Goal: Task Accomplishment & Management: Use online tool/utility

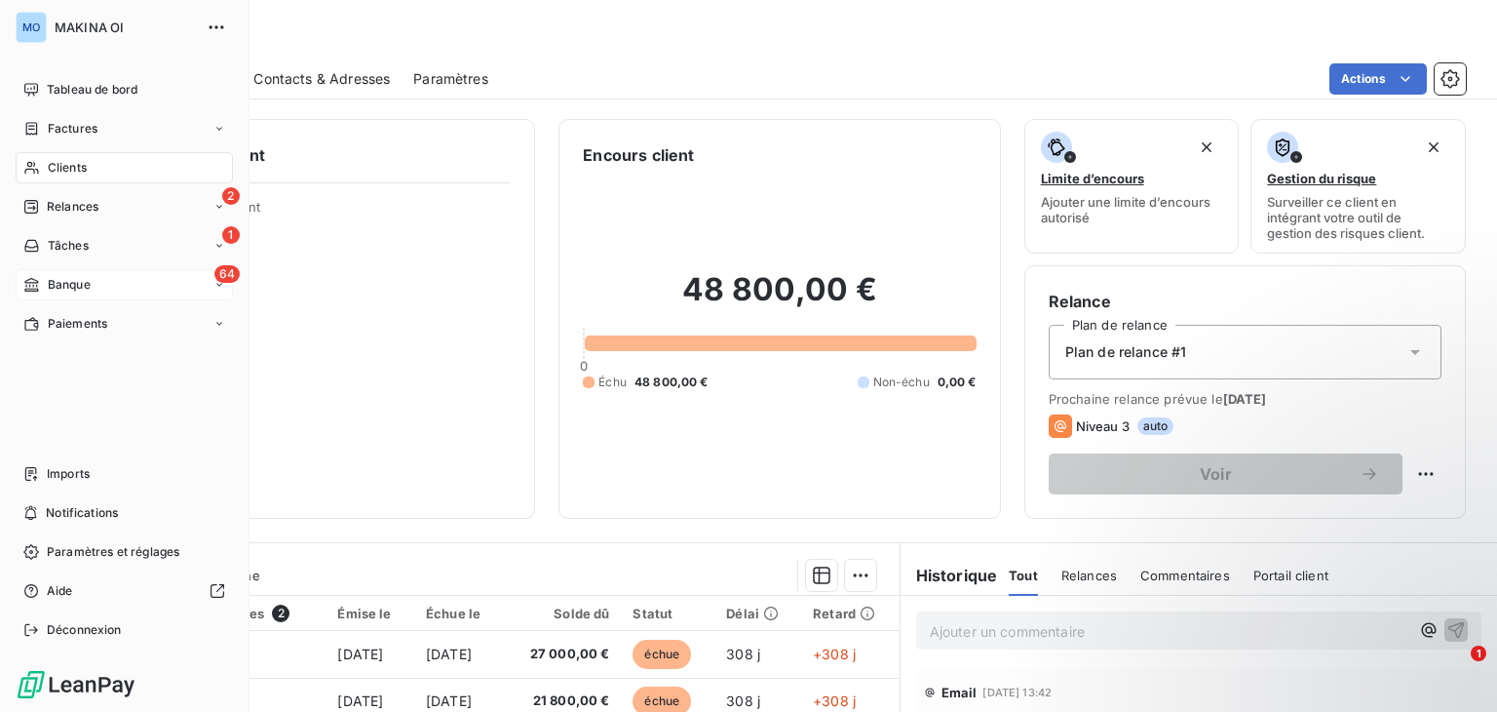
click at [117, 283] on div "64 Banque" at bounding box center [124, 284] width 217 height 31
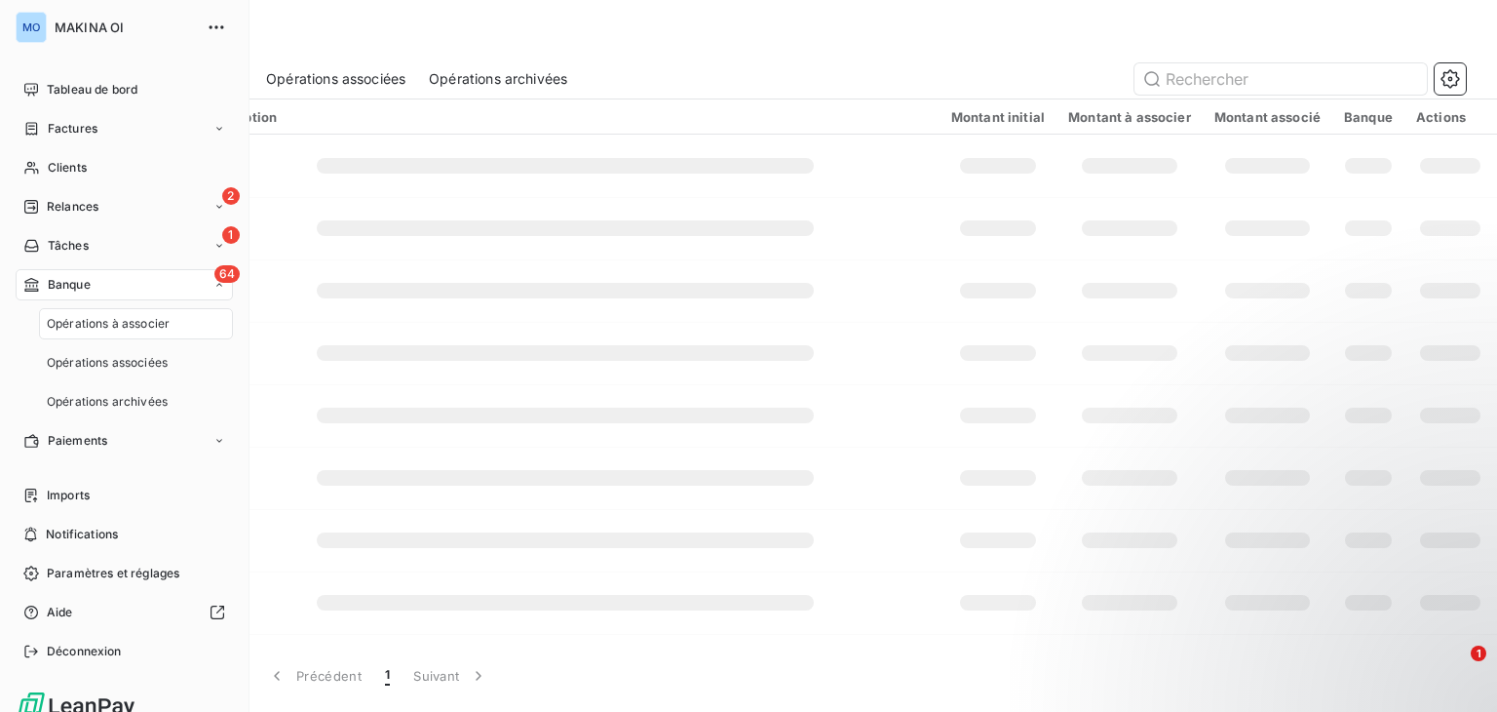
click at [160, 327] on span "Opérations à associer" at bounding box center [108, 324] width 123 height 18
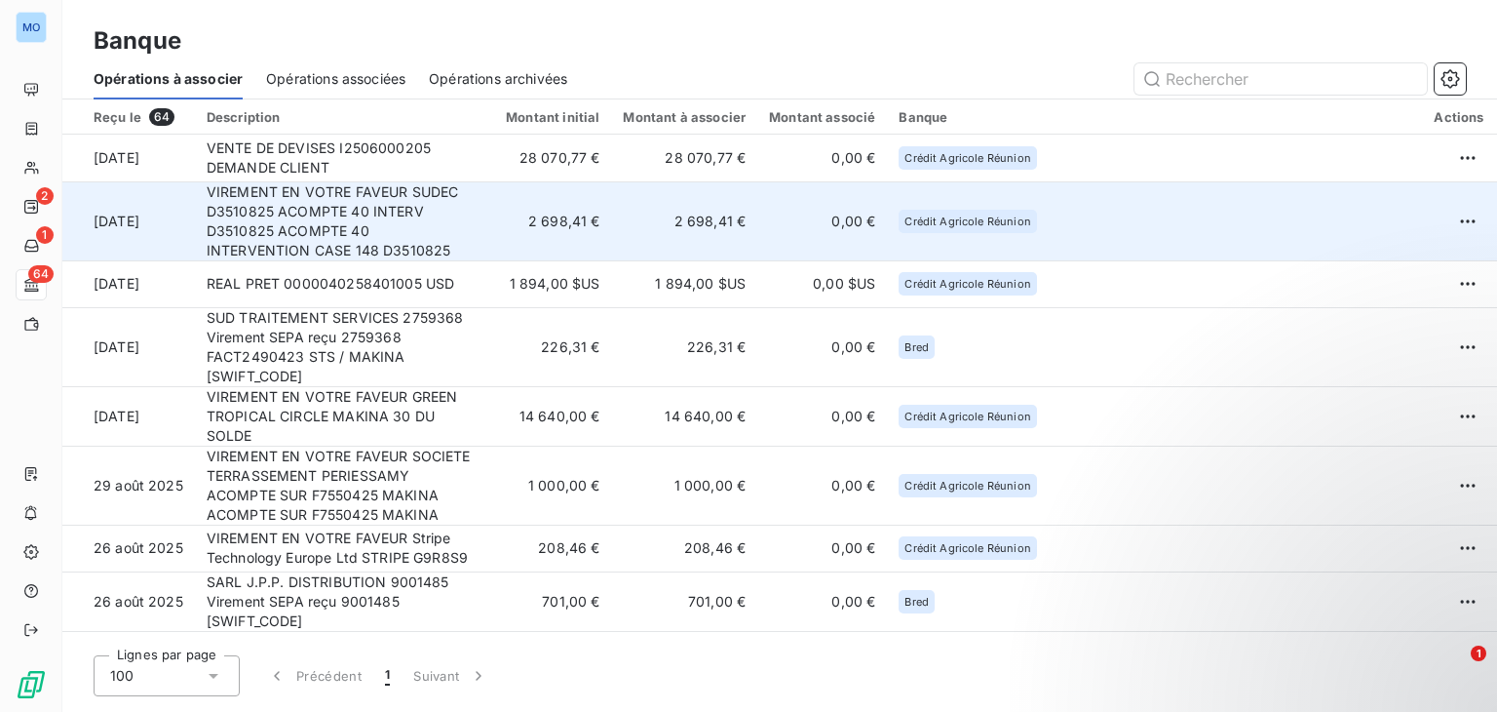
click at [488, 225] on td "VIREMENT EN VOTRE FAVEUR SUDEC D3510825 ACOMPTE 40 INTERV D3510825 ACOMPTE 40 I…" at bounding box center [341, 220] width 293 height 79
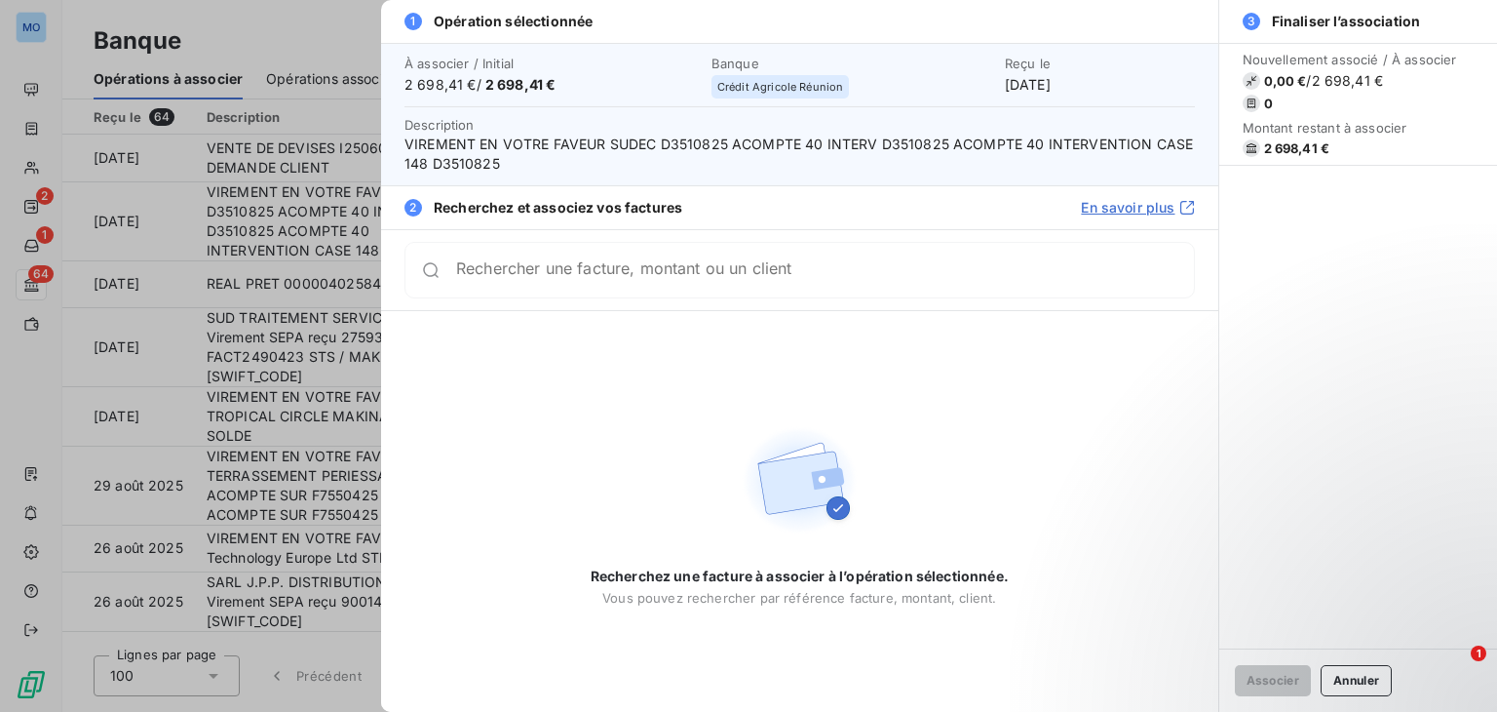
click at [269, 237] on div at bounding box center [748, 356] width 1497 height 712
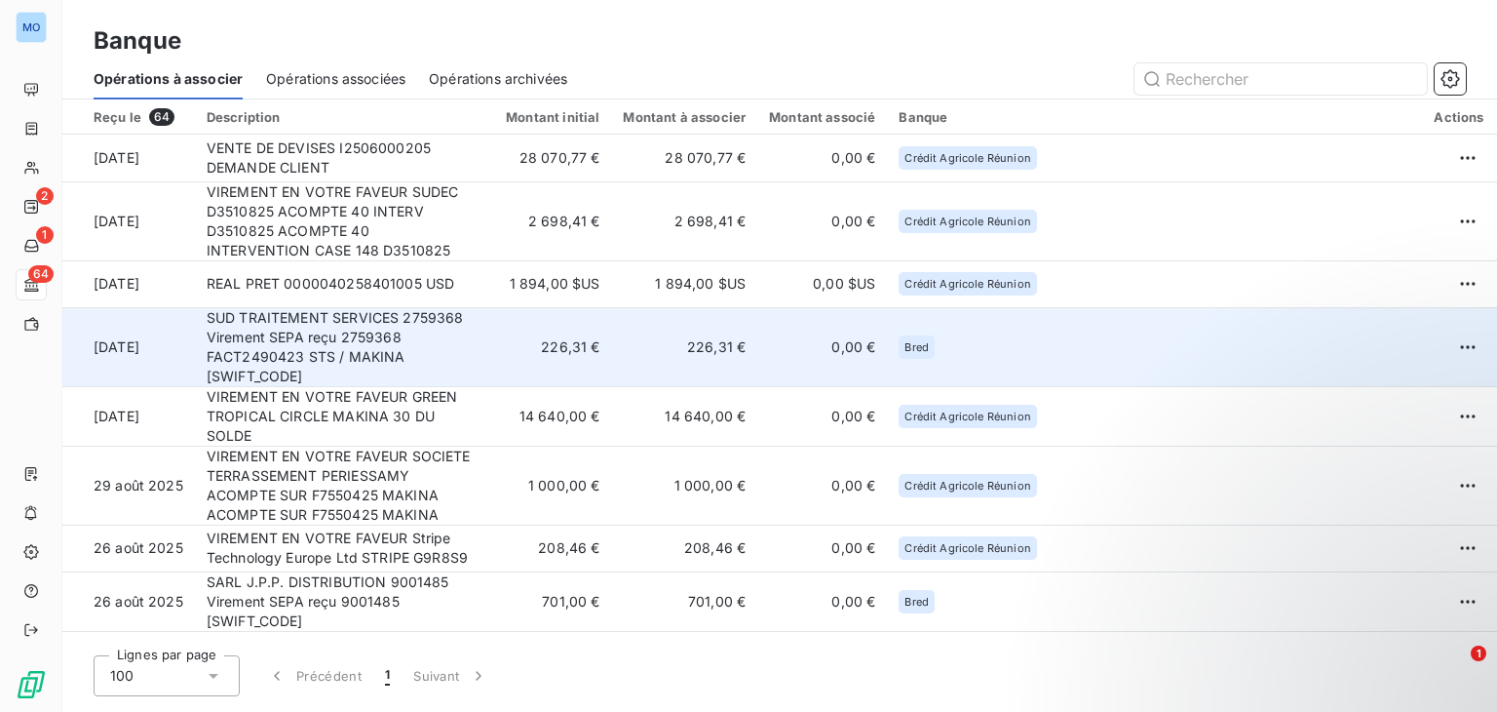
click at [488, 339] on td "SUD TRAITEMENT SERVICES 2759368 Virement SEPA reçu 2759368 FACT2490423 STS / MA…" at bounding box center [341, 346] width 293 height 79
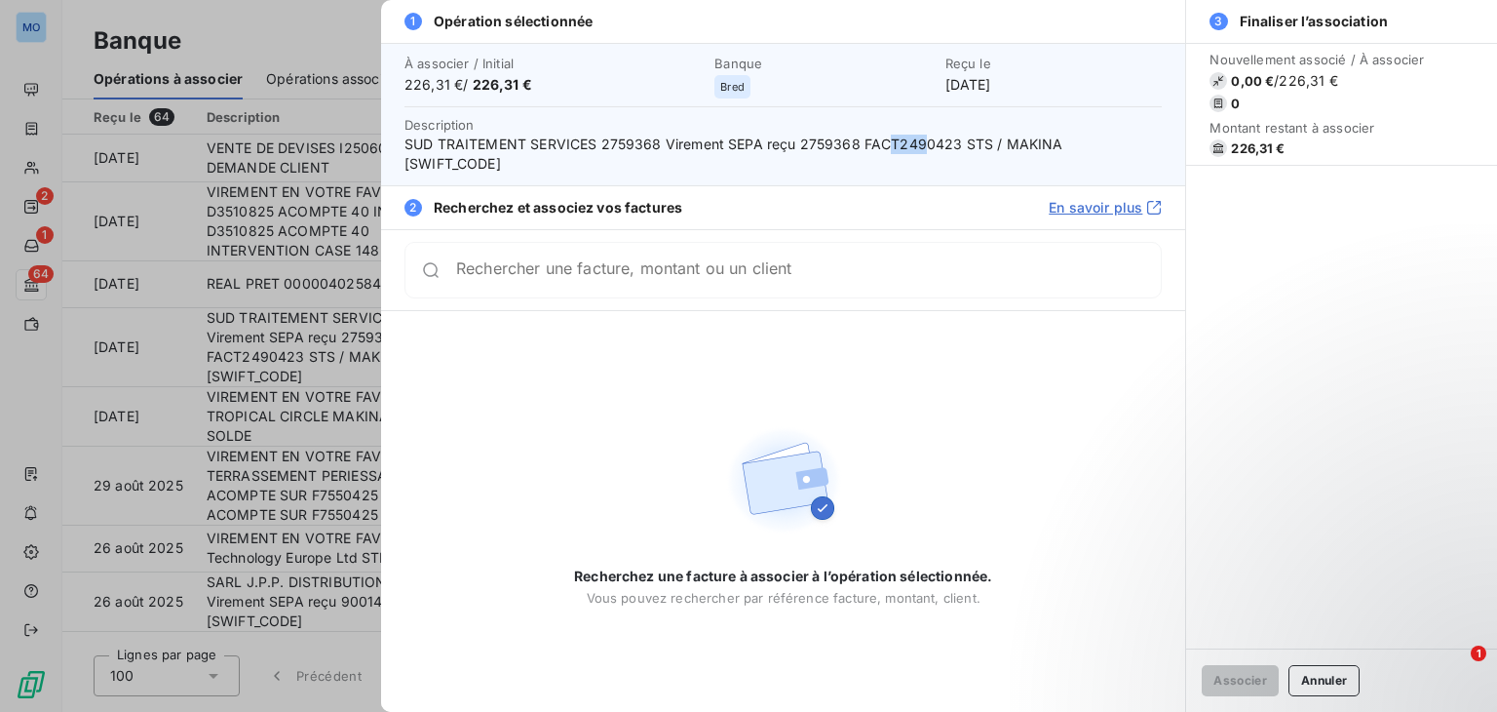
drag, startPoint x: 890, startPoint y: 146, endPoint x: 922, endPoint y: 144, distance: 32.2
click at [922, 144] on span "SUD TRAITEMENT SERVICES 2759368 Virement SEPA reçu 2759368 FACT2490423 STS / MA…" at bounding box center [783, 154] width 757 height 39
drag, startPoint x: 955, startPoint y: 142, endPoint x: 897, endPoint y: 145, distance: 58.6
click at [897, 145] on span "SUD TRAITEMENT SERVICES 2759368 Virement SEPA reçu 2759368 FACT2490423 STS / MA…" at bounding box center [783, 154] width 757 height 39
copy span "2490423"
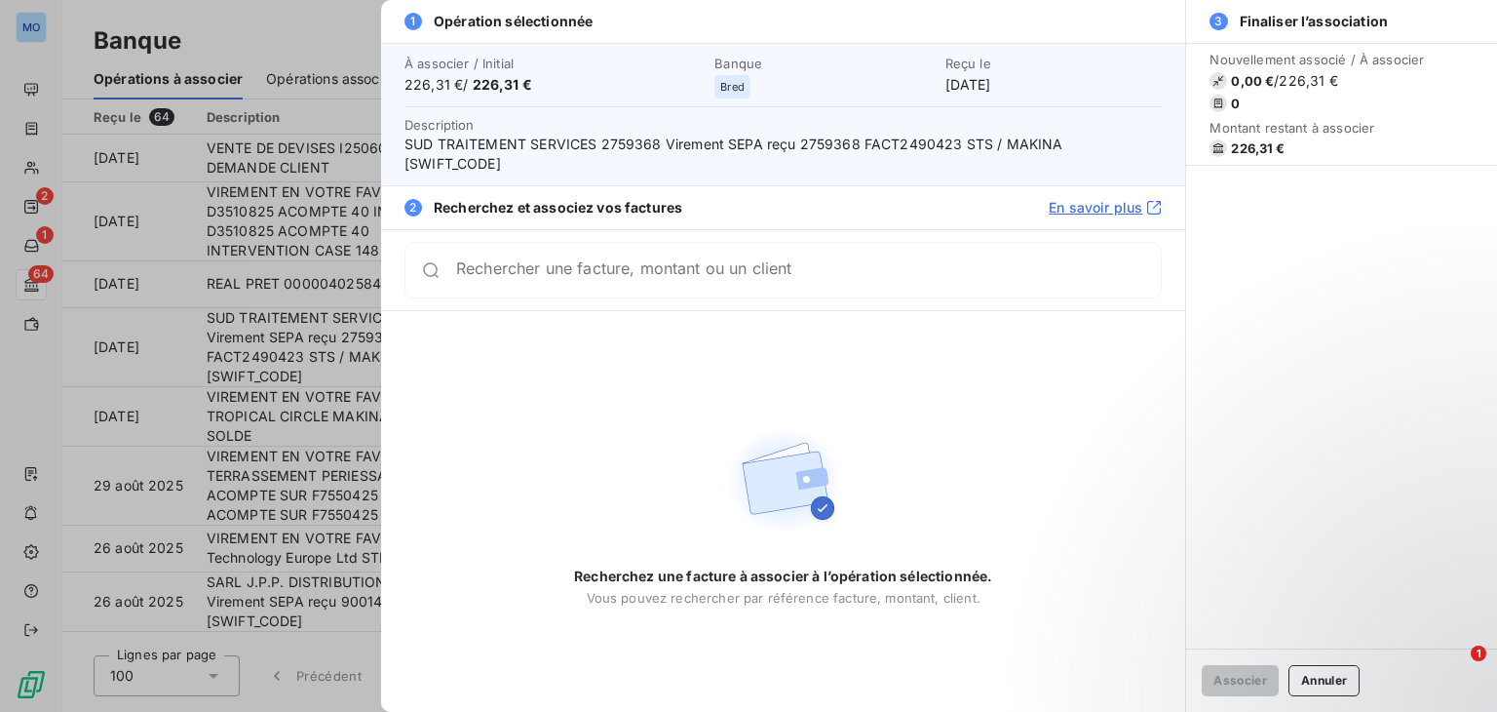
click at [314, 422] on div at bounding box center [748, 356] width 1497 height 712
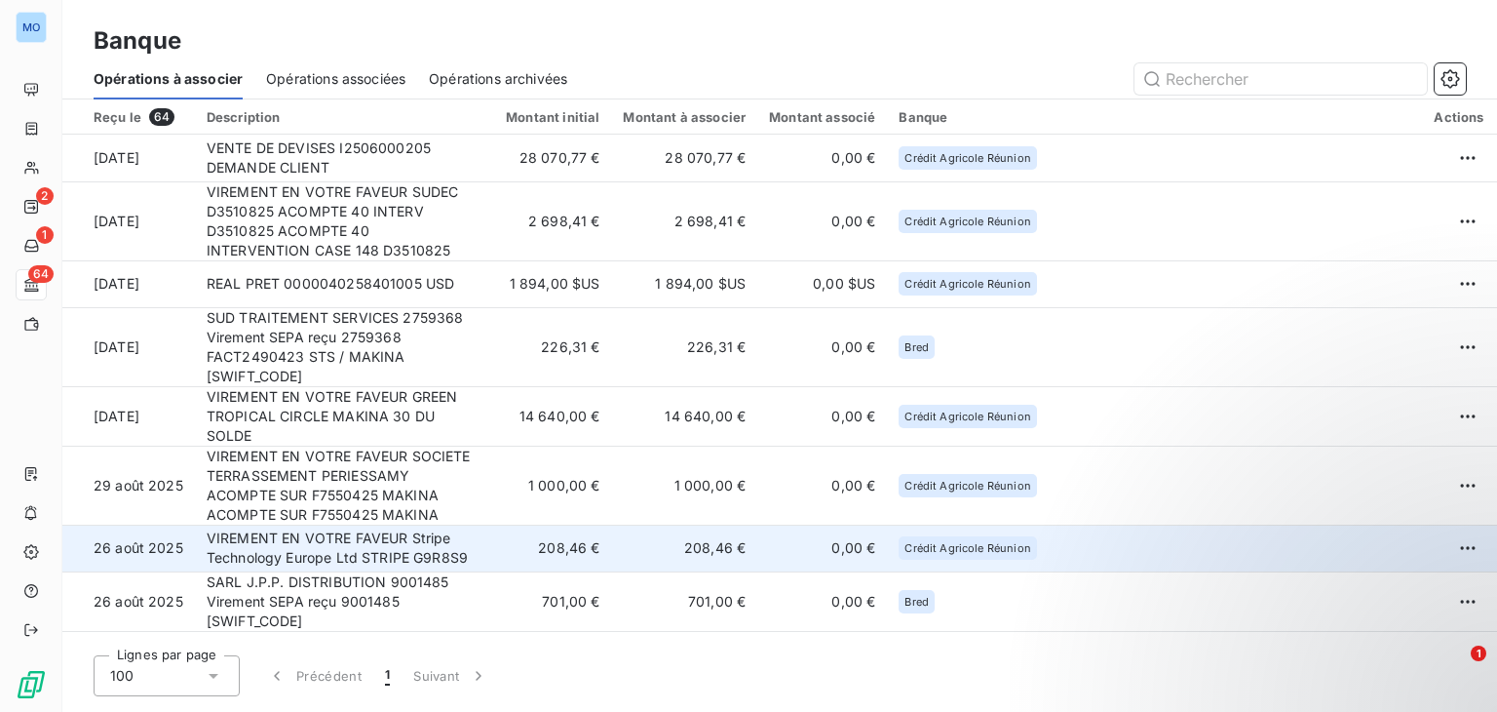
click at [555, 524] on td "208,46 €" at bounding box center [549, 547] width 124 height 47
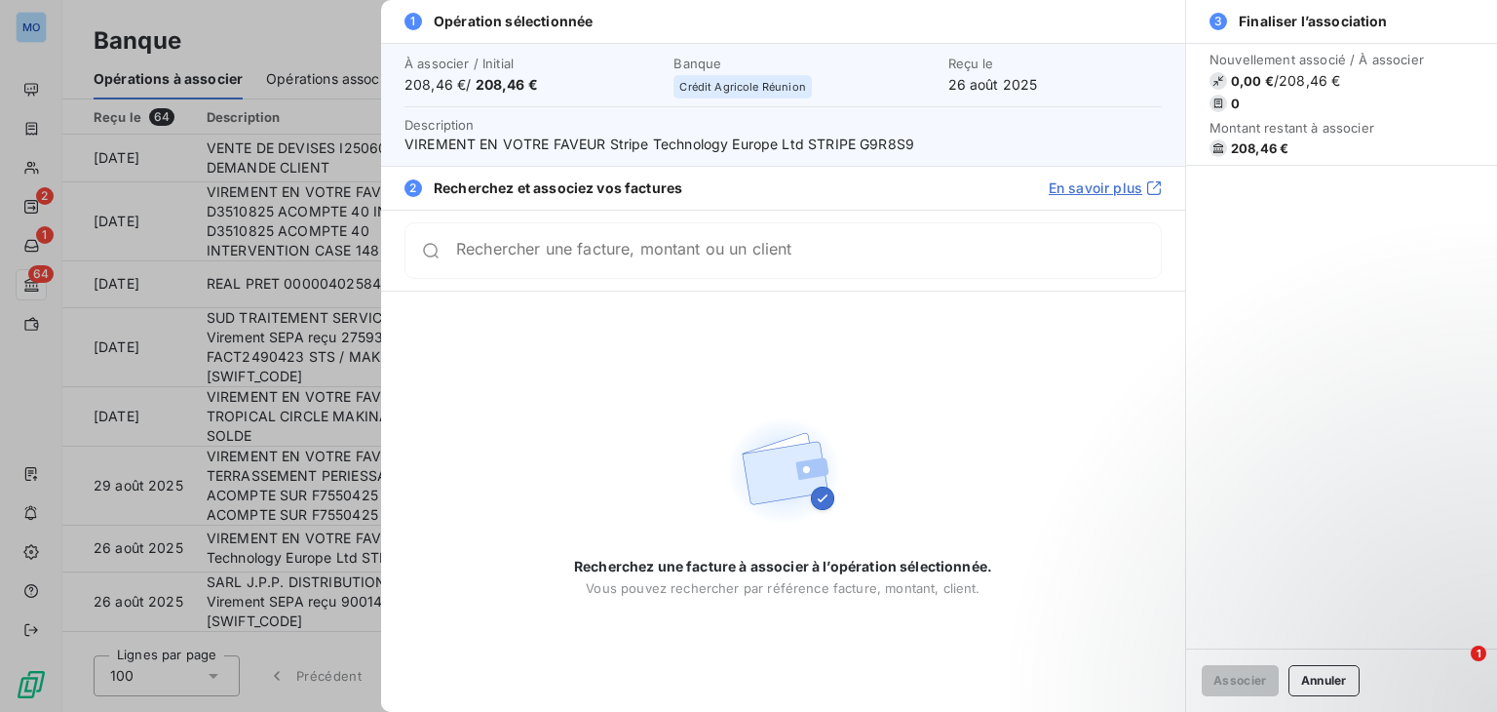
click at [186, 502] on div at bounding box center [748, 356] width 1497 height 712
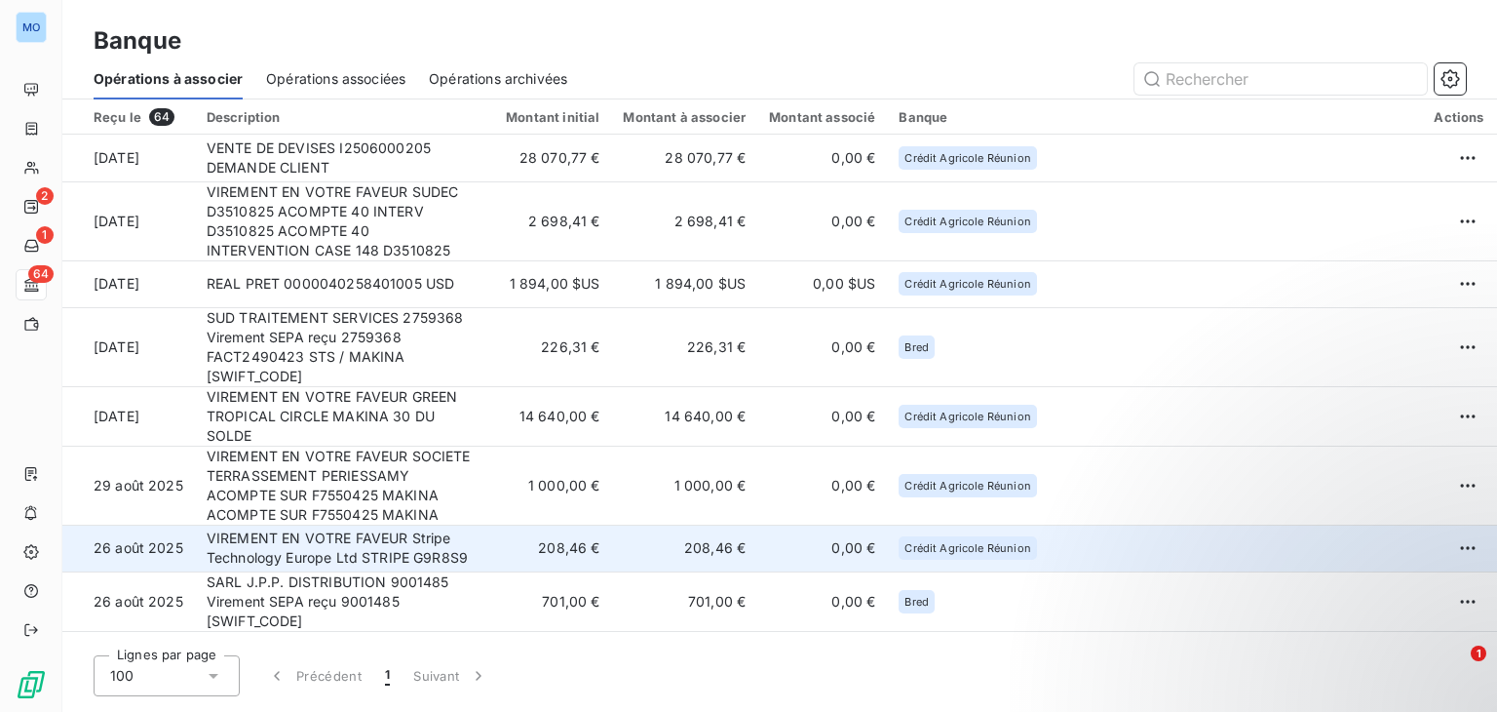
click at [572, 524] on td "208,46 €" at bounding box center [549, 547] width 124 height 47
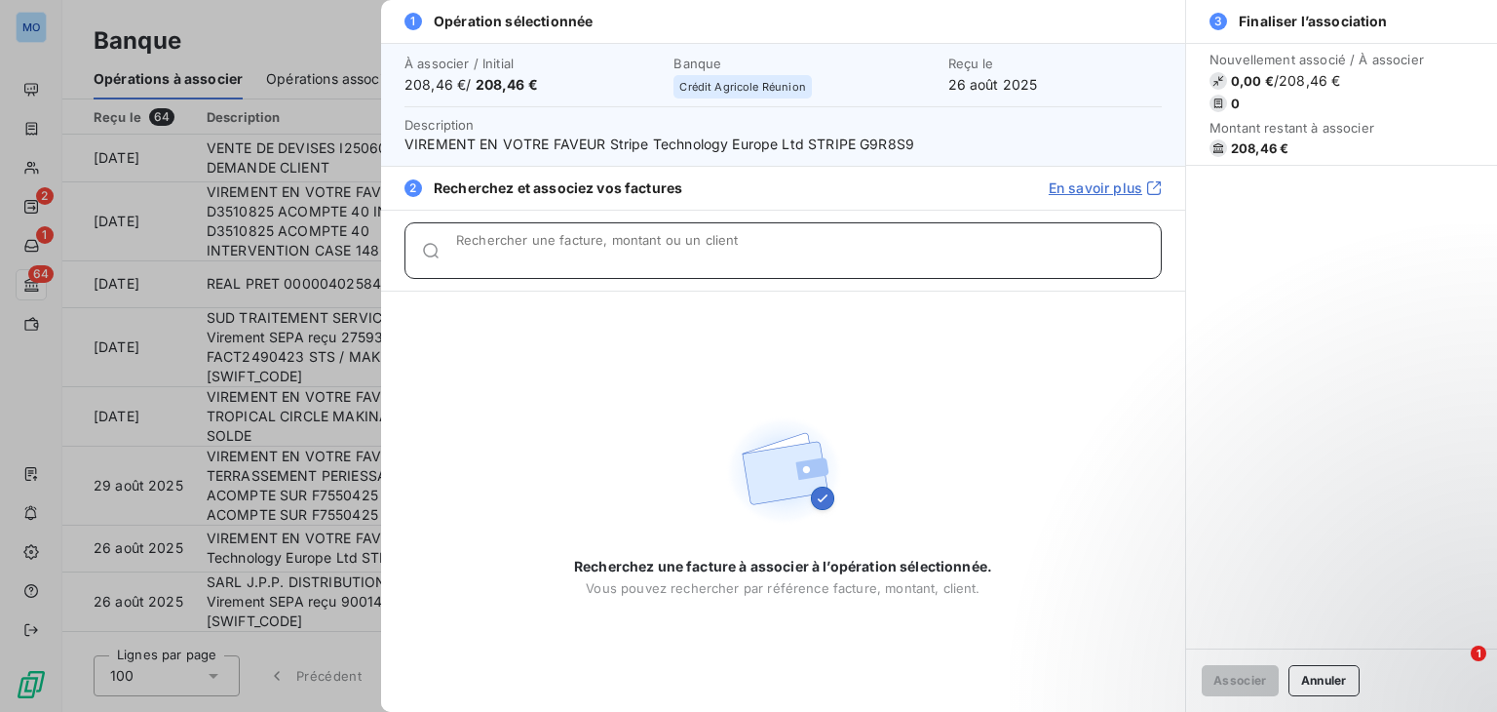
paste input "F7370425"
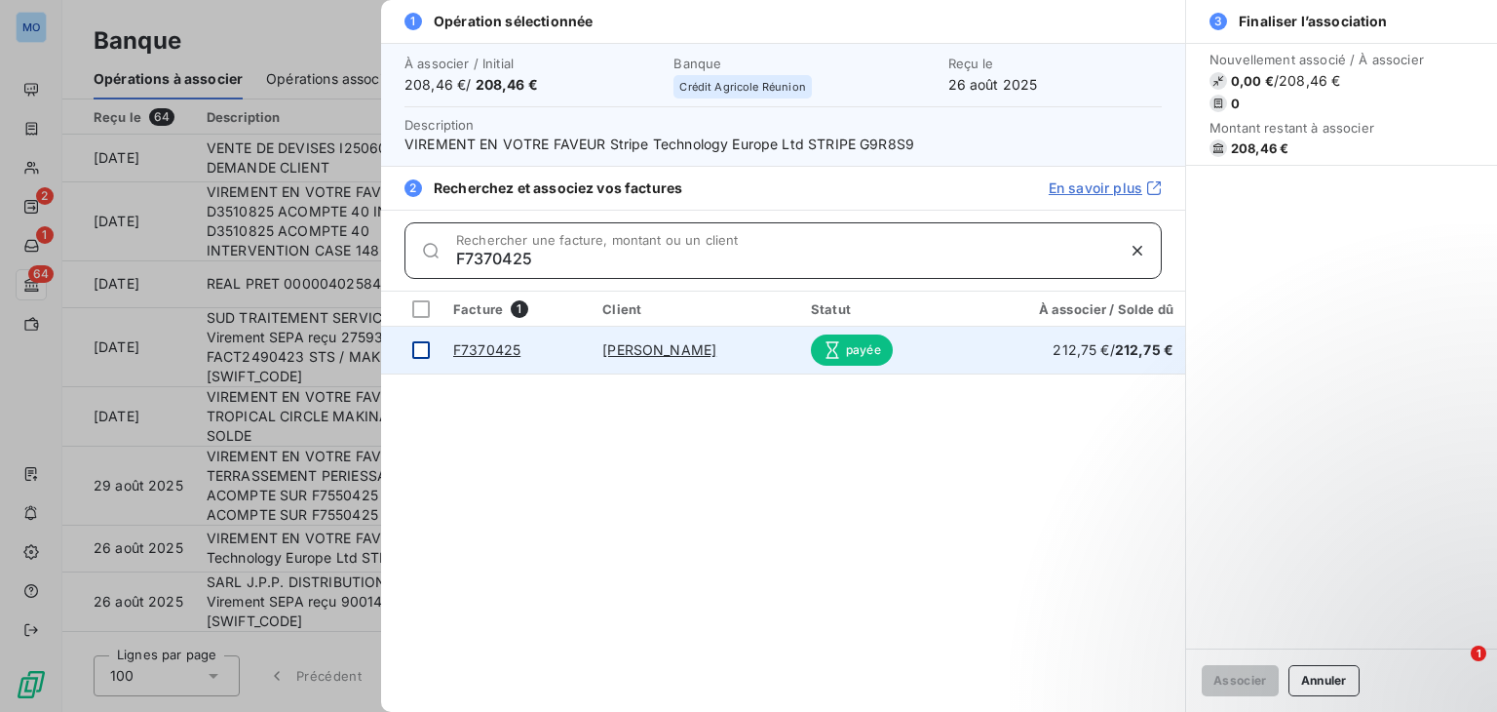
type input "F7370425"
click at [424, 349] on div at bounding box center [421, 350] width 18 height 18
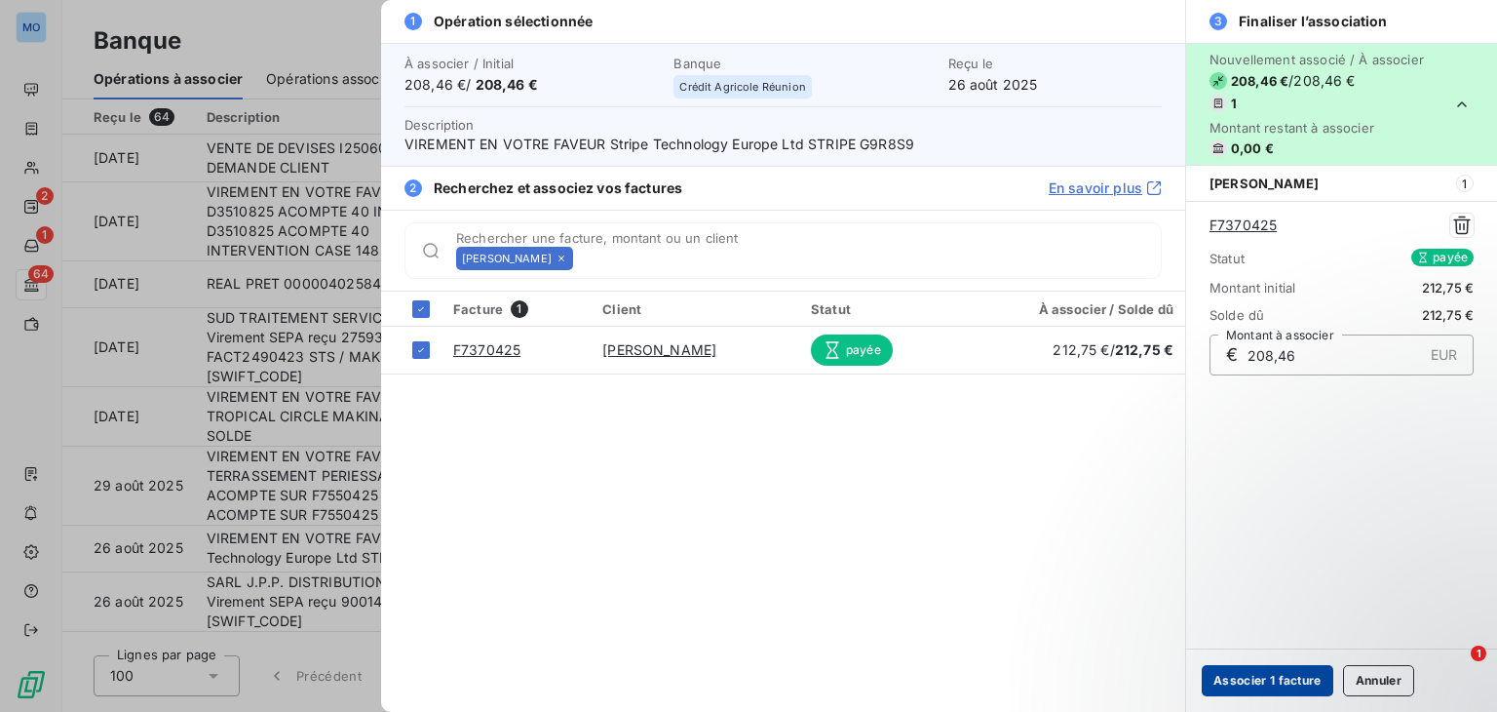
click at [1252, 672] on button "Associer 1 facture" at bounding box center [1268, 680] width 132 height 31
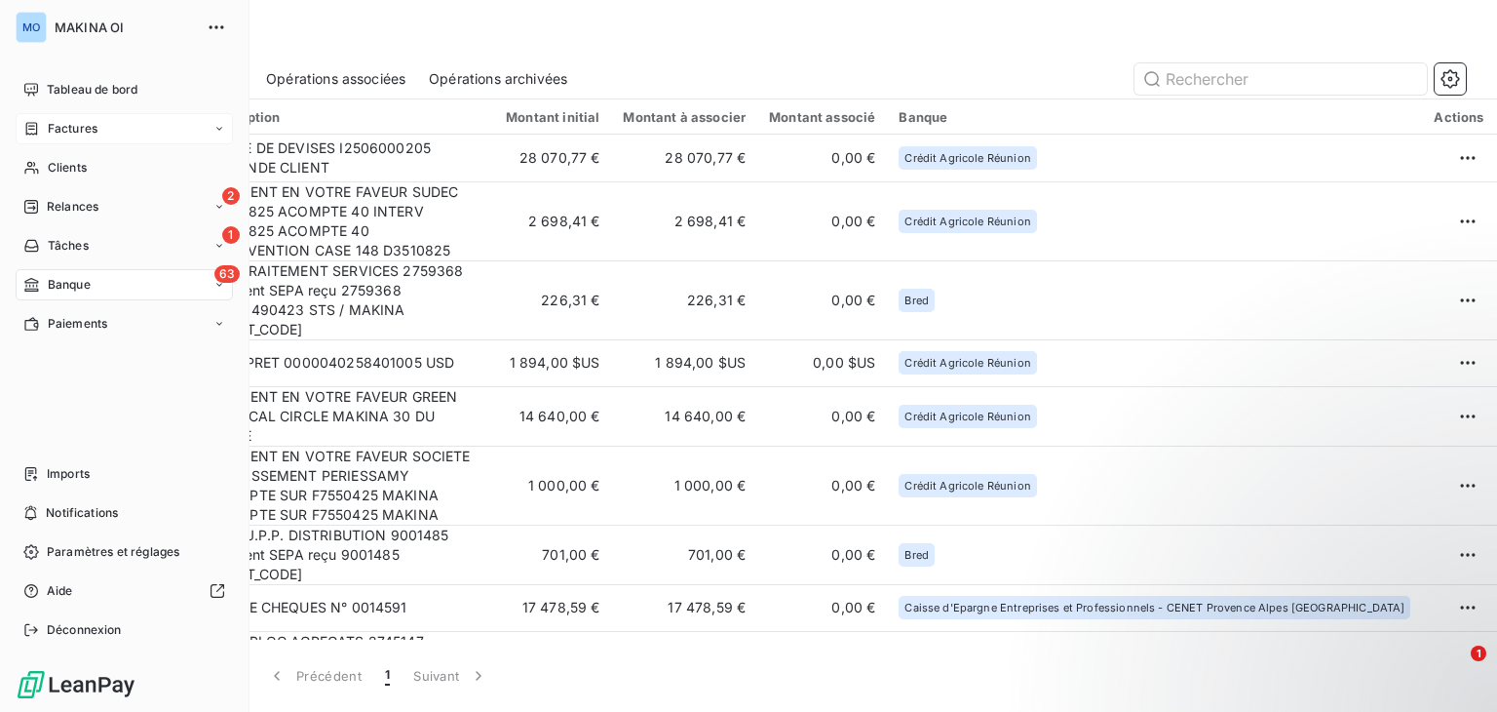
click at [91, 135] on span "Factures" at bounding box center [73, 129] width 50 height 18
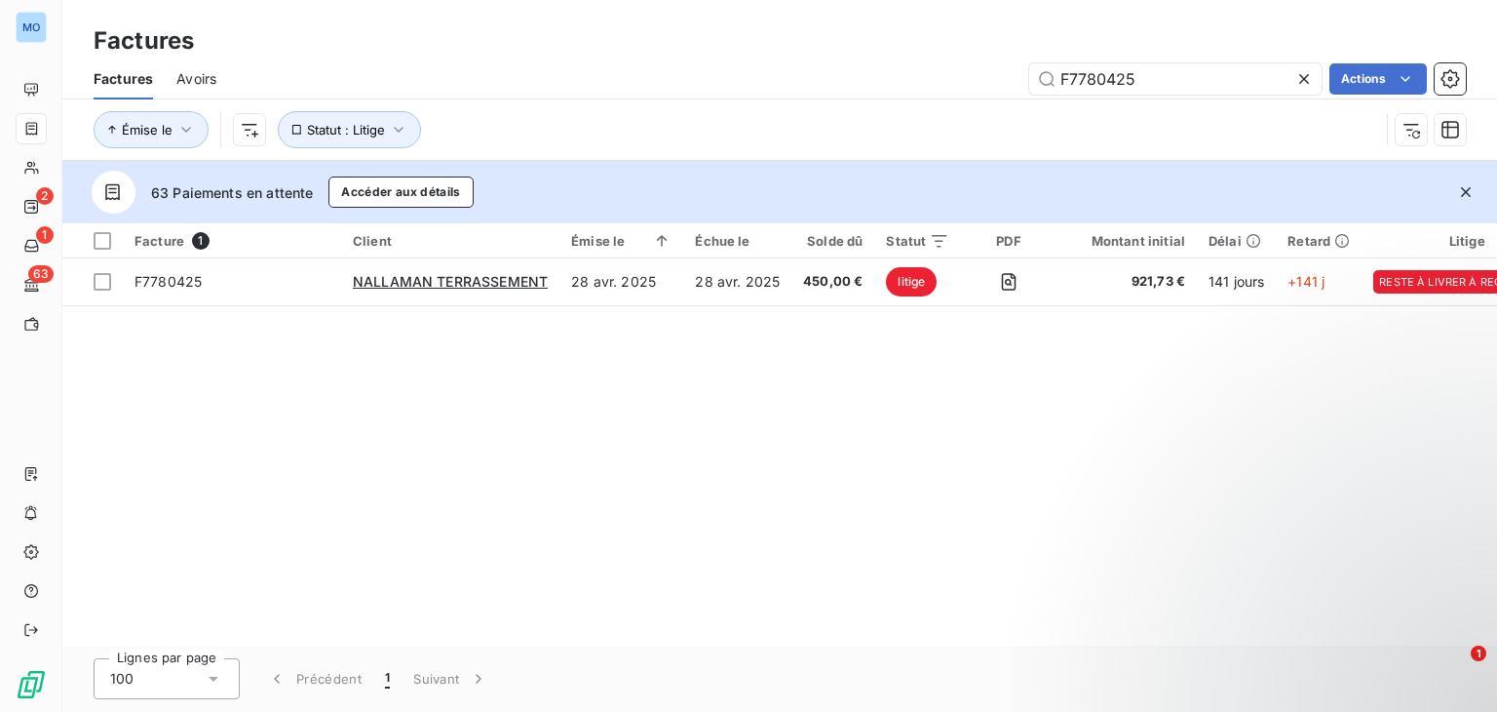
click at [1314, 73] on div at bounding box center [1307, 78] width 27 height 31
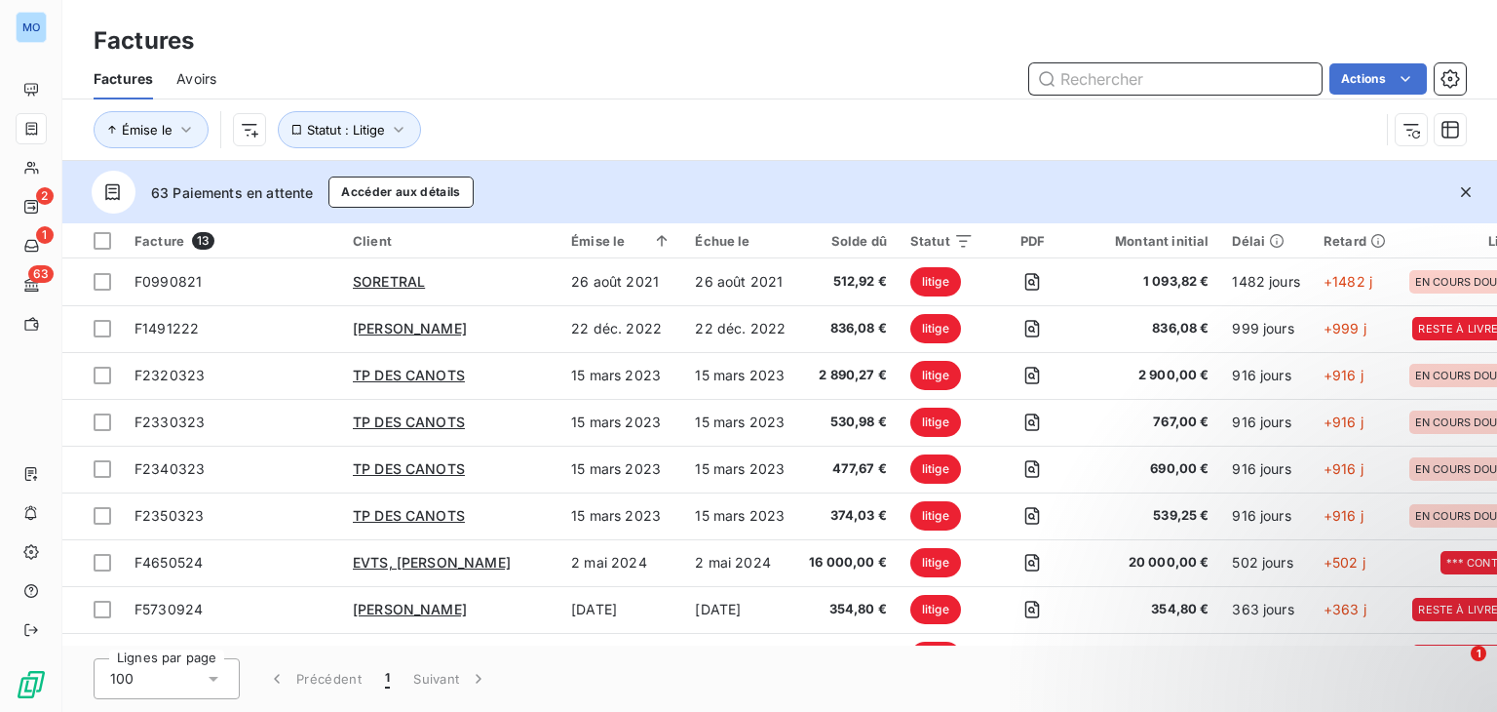
click at [1199, 79] on input "text" at bounding box center [1175, 78] width 292 height 31
paste input "F7370425"
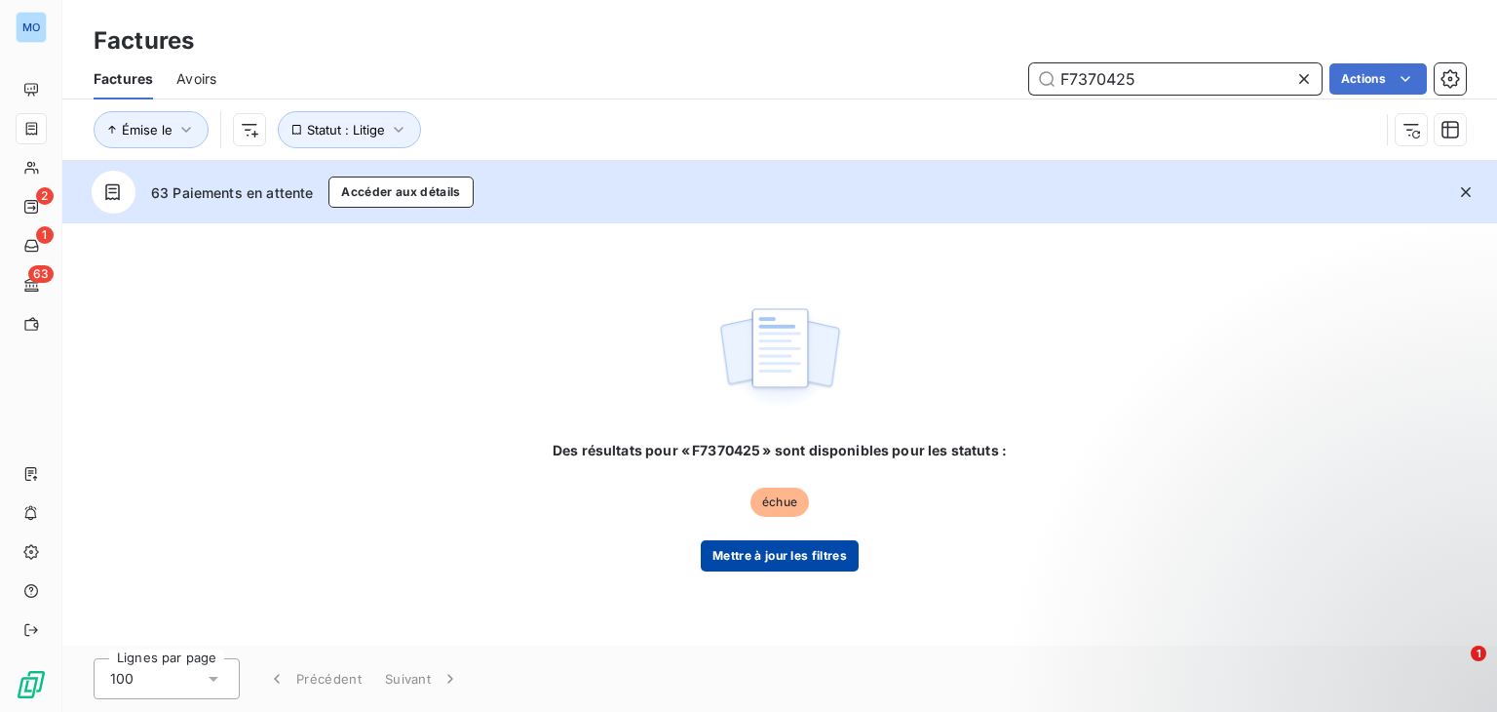
type input "F7370425"
click at [784, 568] on button "Mettre à jour les filtres" at bounding box center [780, 555] width 158 height 31
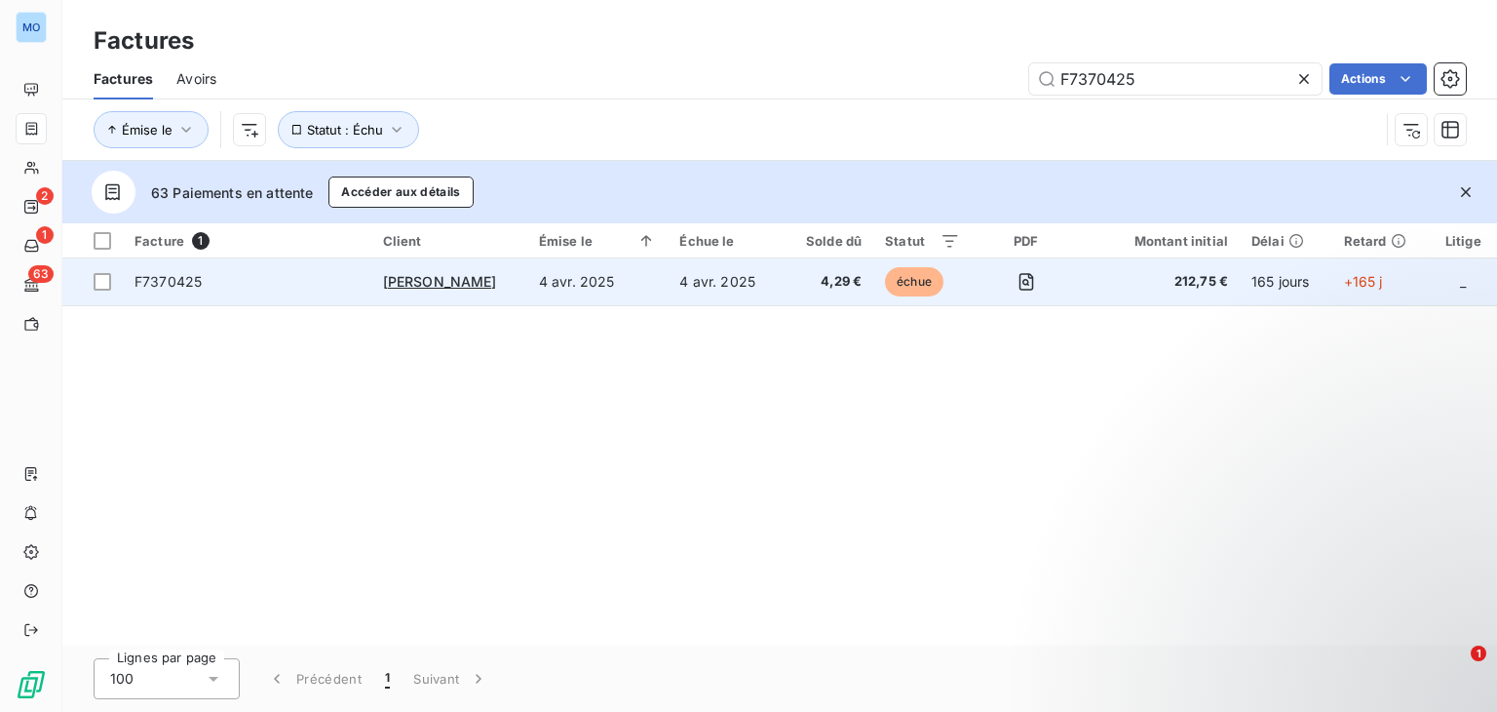
click at [347, 279] on span "F7370425" at bounding box center [247, 281] width 225 height 19
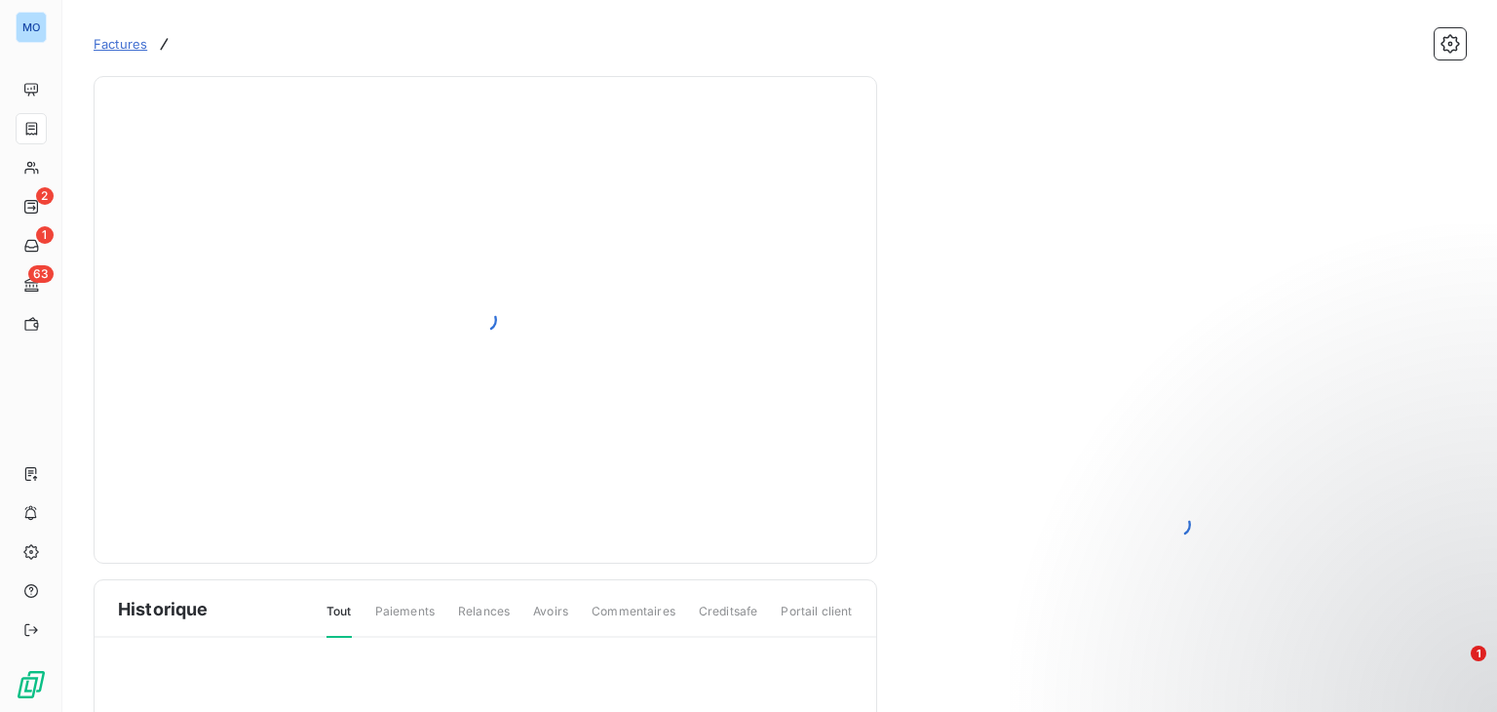
click at [347, 279] on div at bounding box center [485, 319] width 735 height 439
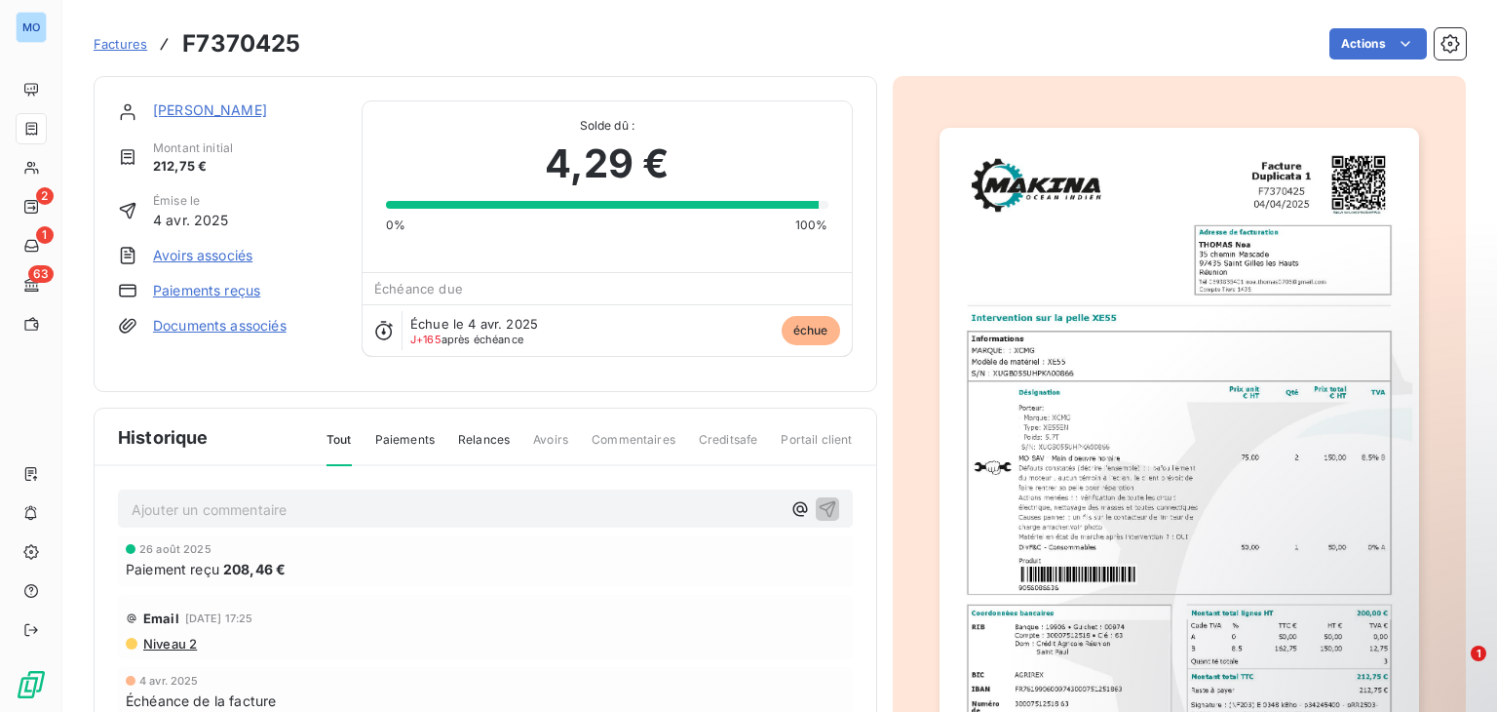
click at [237, 289] on link "Paiements reçus" at bounding box center [206, 290] width 107 height 19
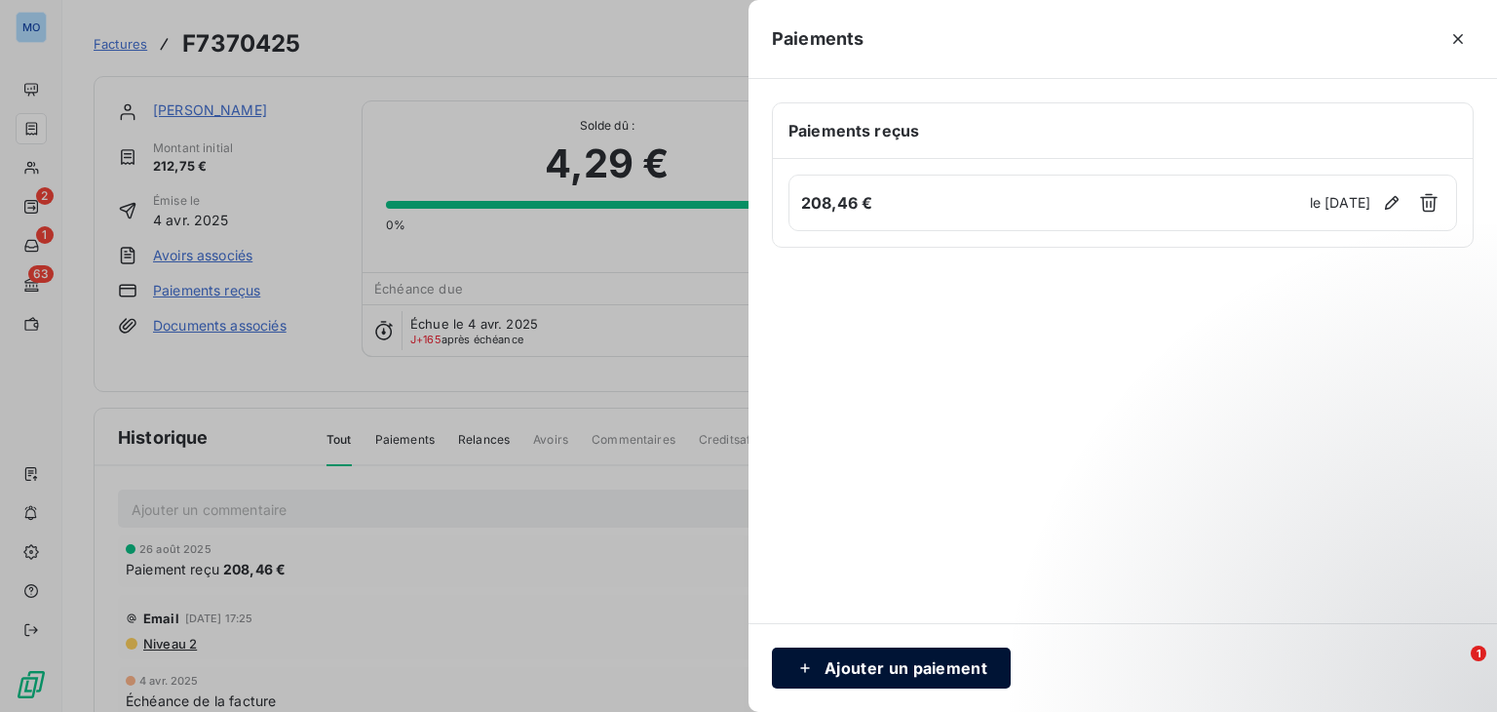
click at [920, 656] on button "Ajouter un paiement" at bounding box center [891, 667] width 239 height 41
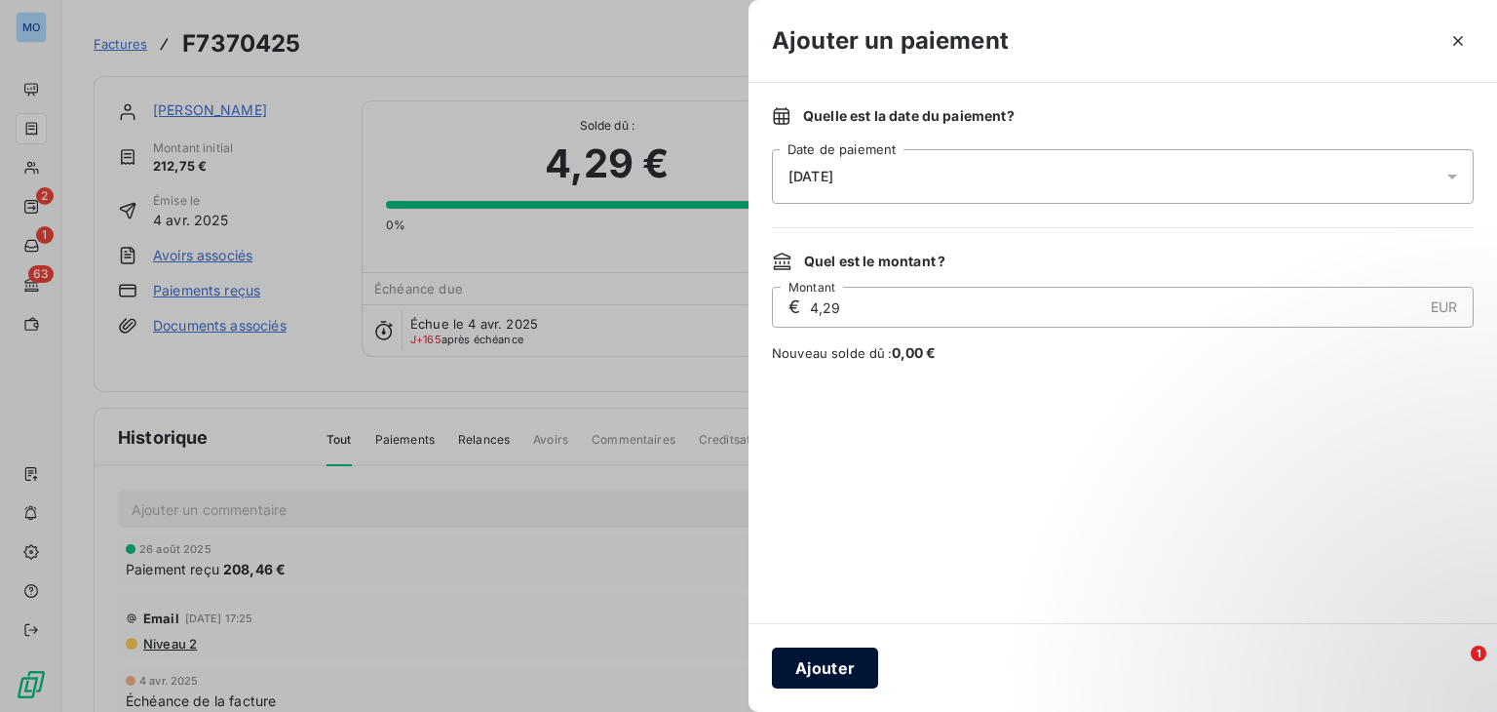
click at [872, 664] on button "Ajouter" at bounding box center [825, 667] width 106 height 41
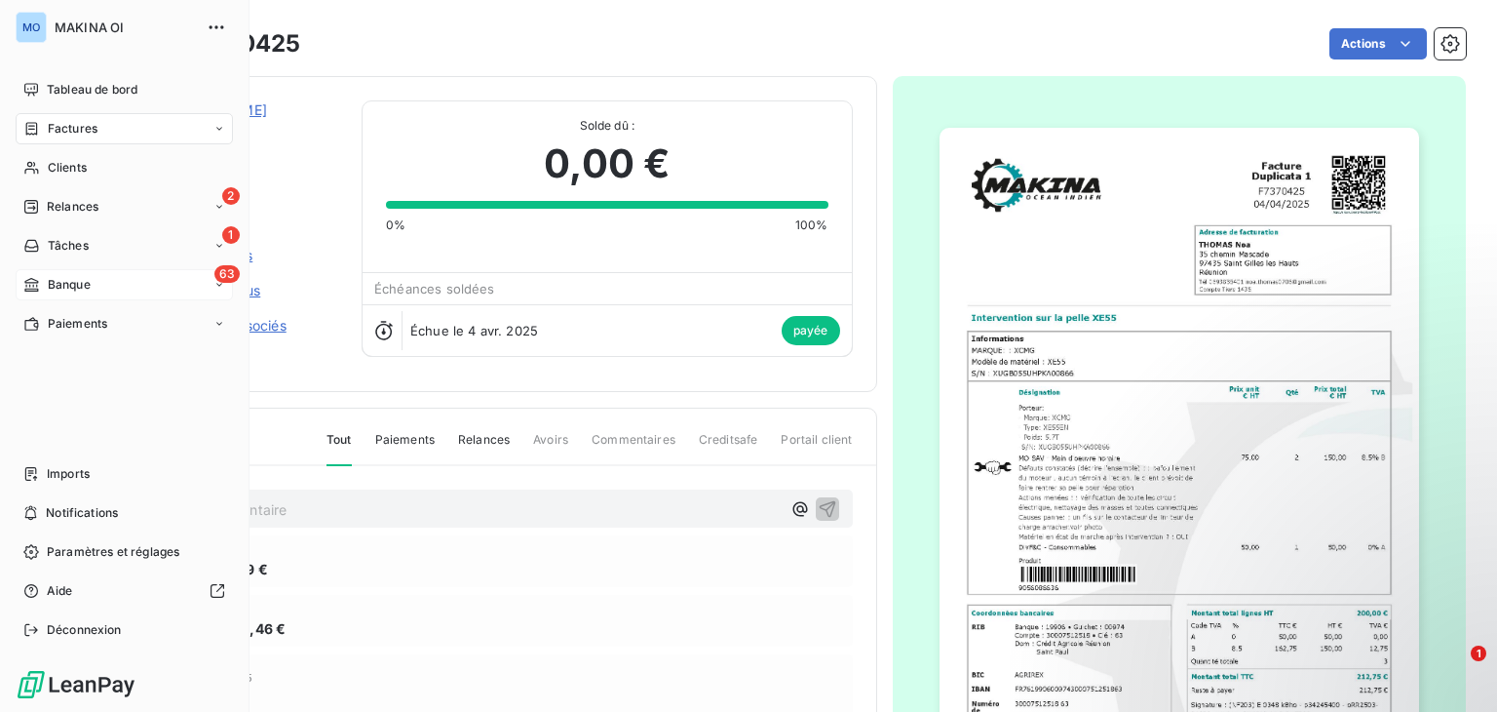
click at [97, 274] on div "63 Banque" at bounding box center [124, 284] width 217 height 31
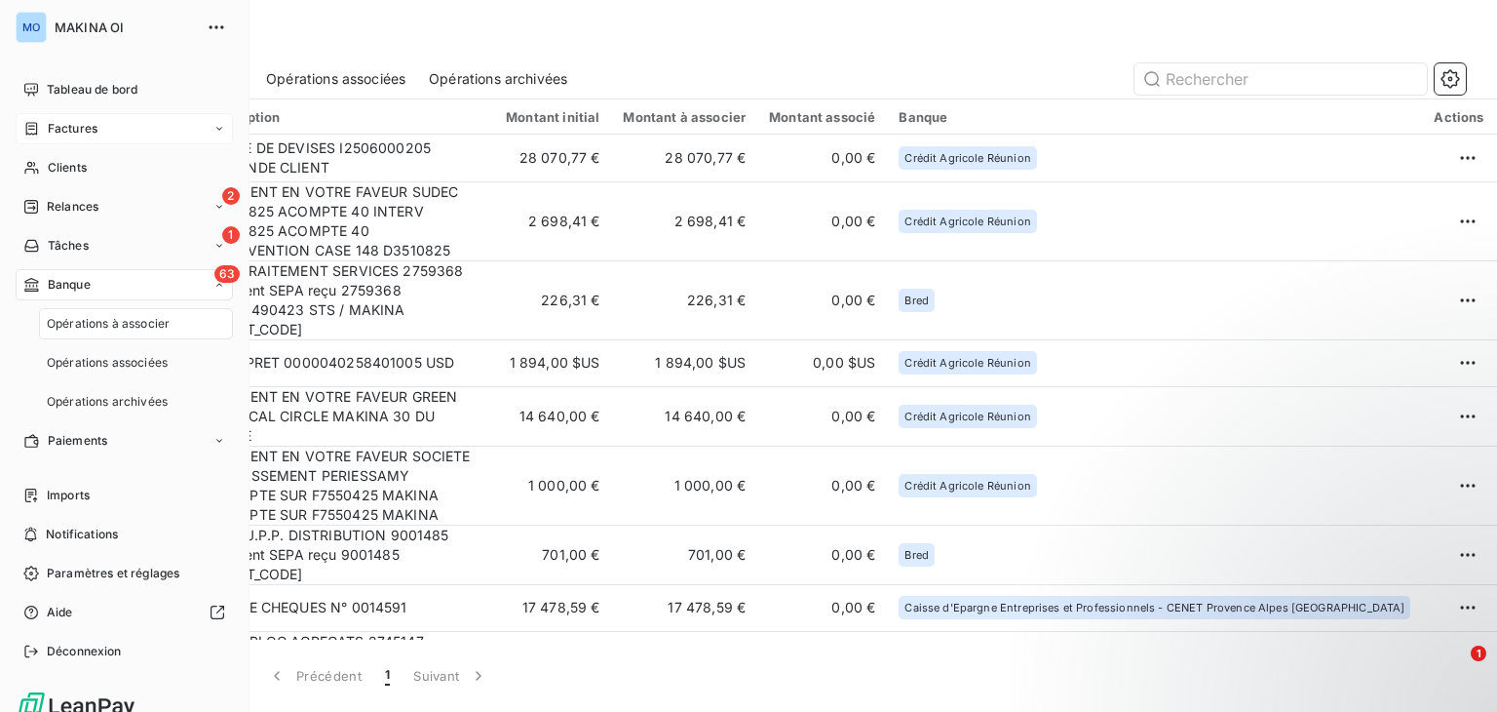
click at [127, 328] on span "Opérations à associer" at bounding box center [108, 324] width 123 height 18
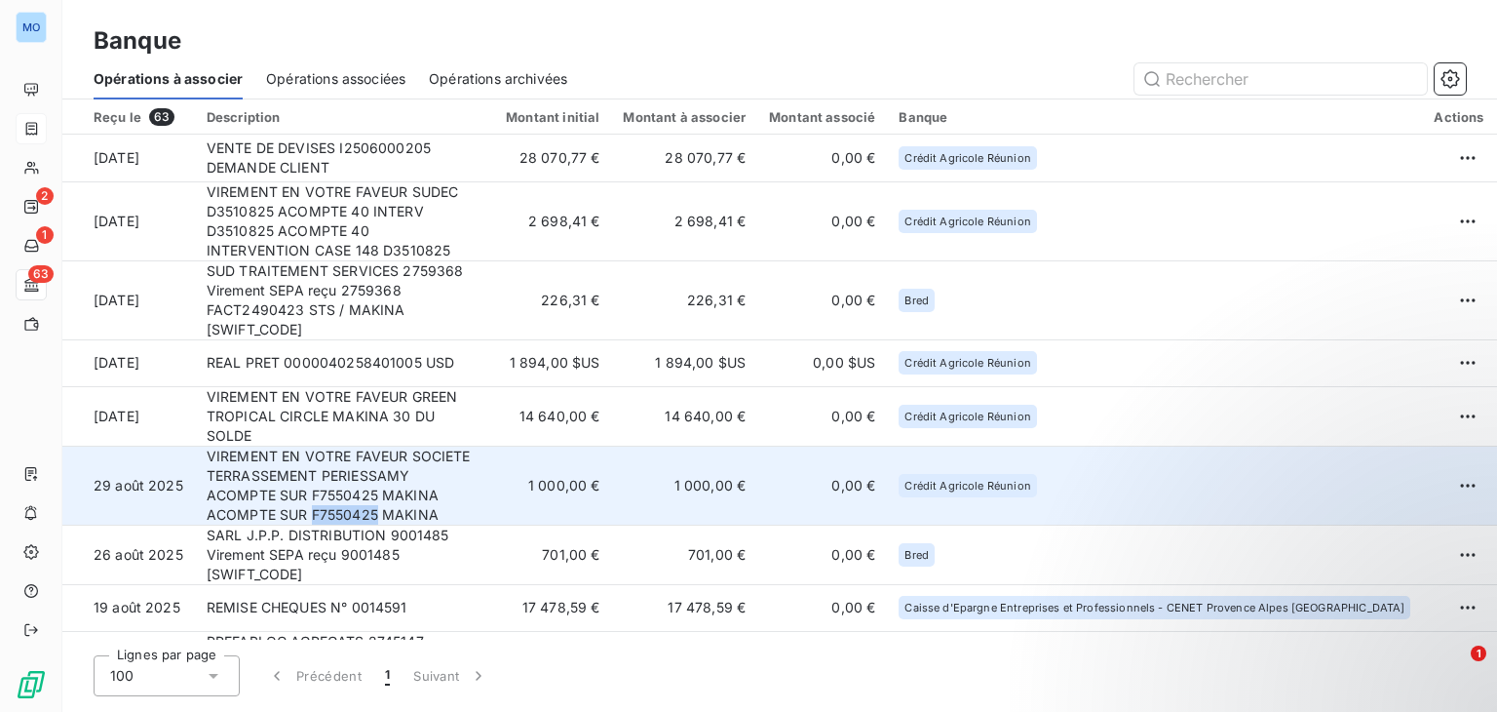
drag, startPoint x: 516, startPoint y: 441, endPoint x: 441, endPoint y: 446, distance: 75.3
click at [441, 446] on td "VIREMENT EN VOTRE FAVEUR SOCIETE TERRASSEMENT PERIESSAMY ACOMPTE SUR F7550425 M…" at bounding box center [341, 484] width 293 height 79
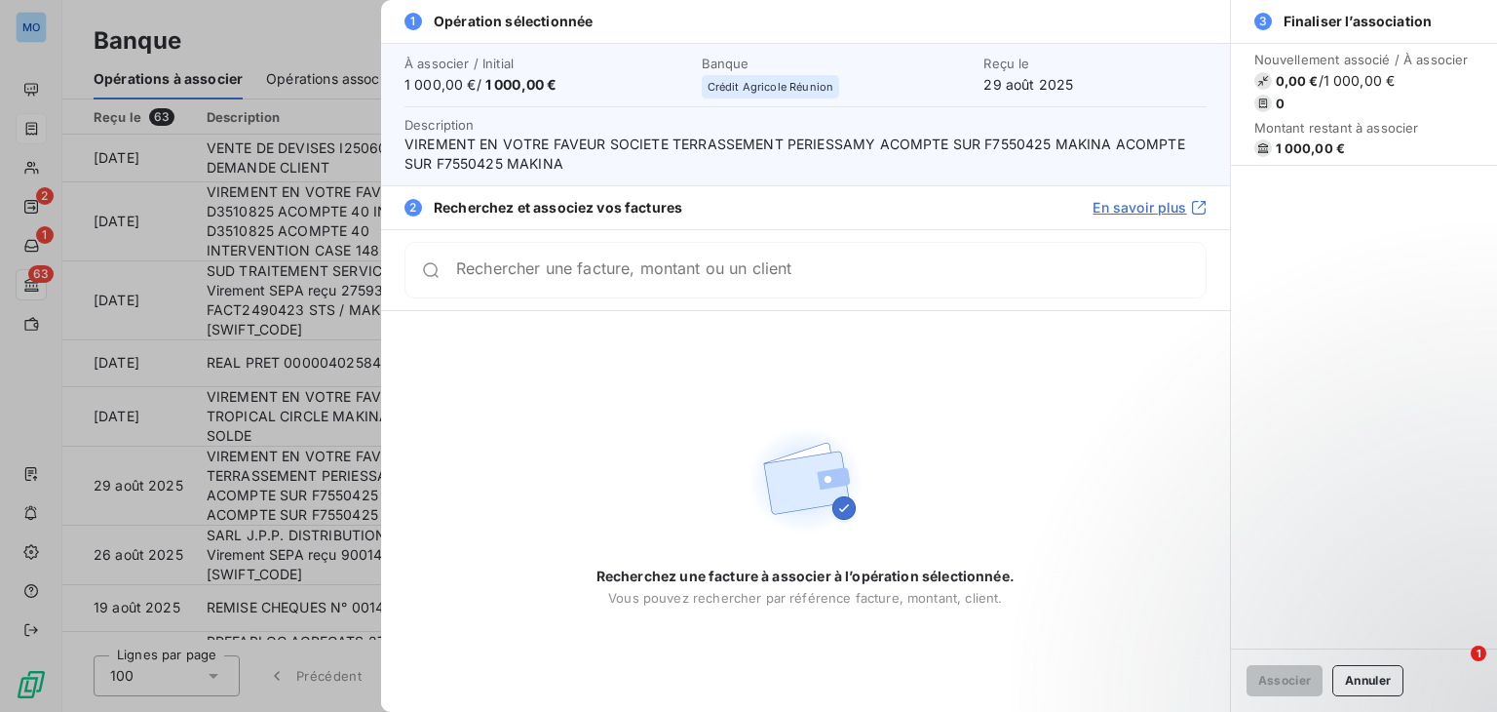
click at [510, 266] on div "Rechercher une facture, montant ou un client" at bounding box center [831, 269] width 750 height 19
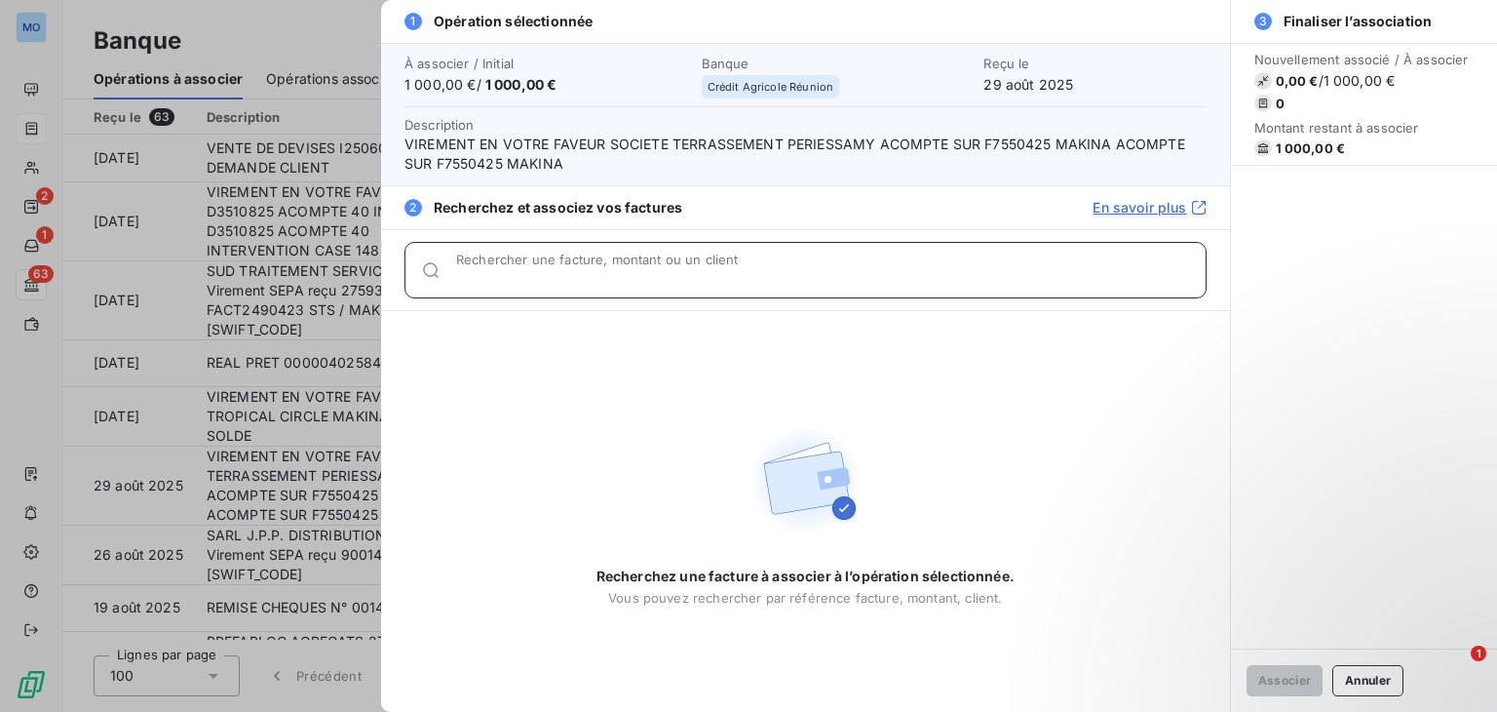
paste input "F7370425"
type input "F7370425"
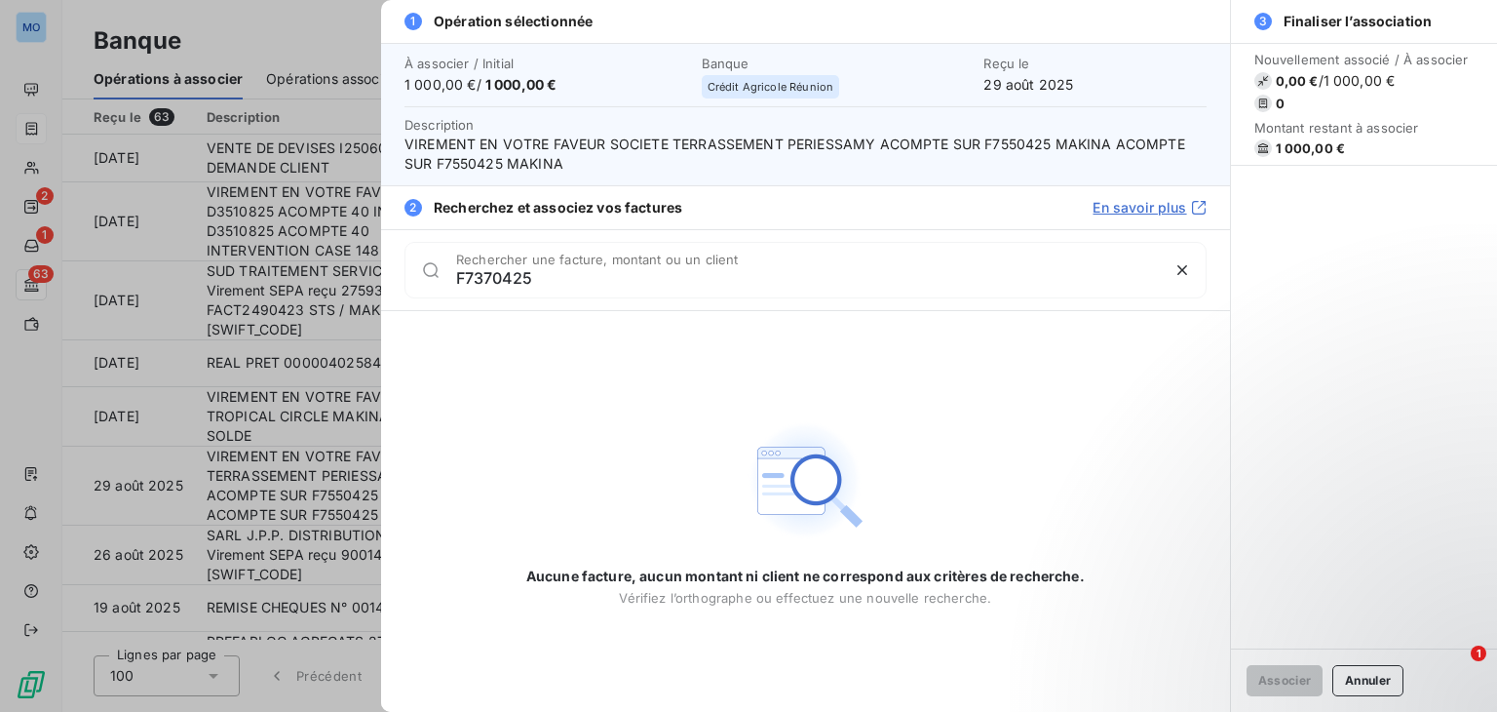
click at [312, 331] on div at bounding box center [748, 356] width 1497 height 712
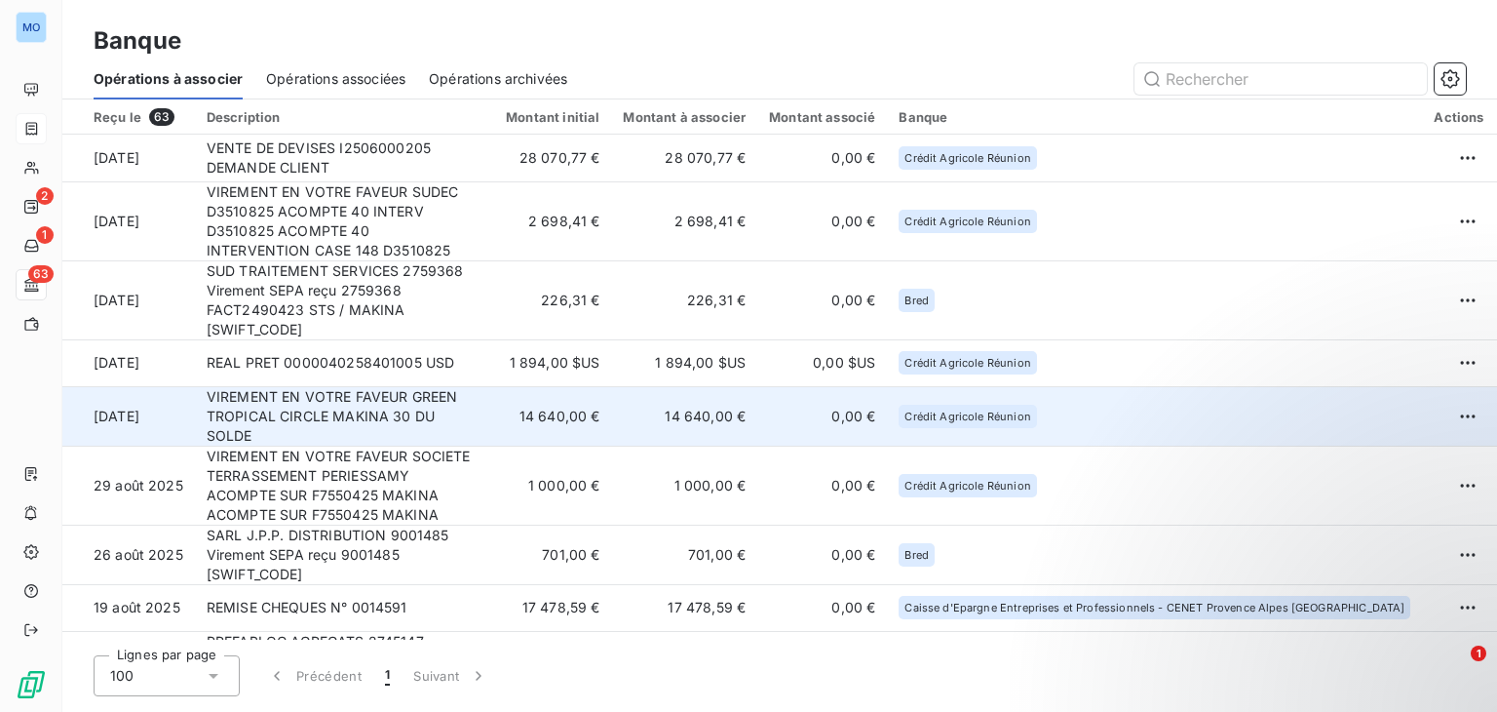
click at [488, 386] on td "VIREMENT EN VOTRE FAVEUR GREEN TROPICAL CIRCLE MAKINA 30 DU SOLDE" at bounding box center [341, 415] width 293 height 59
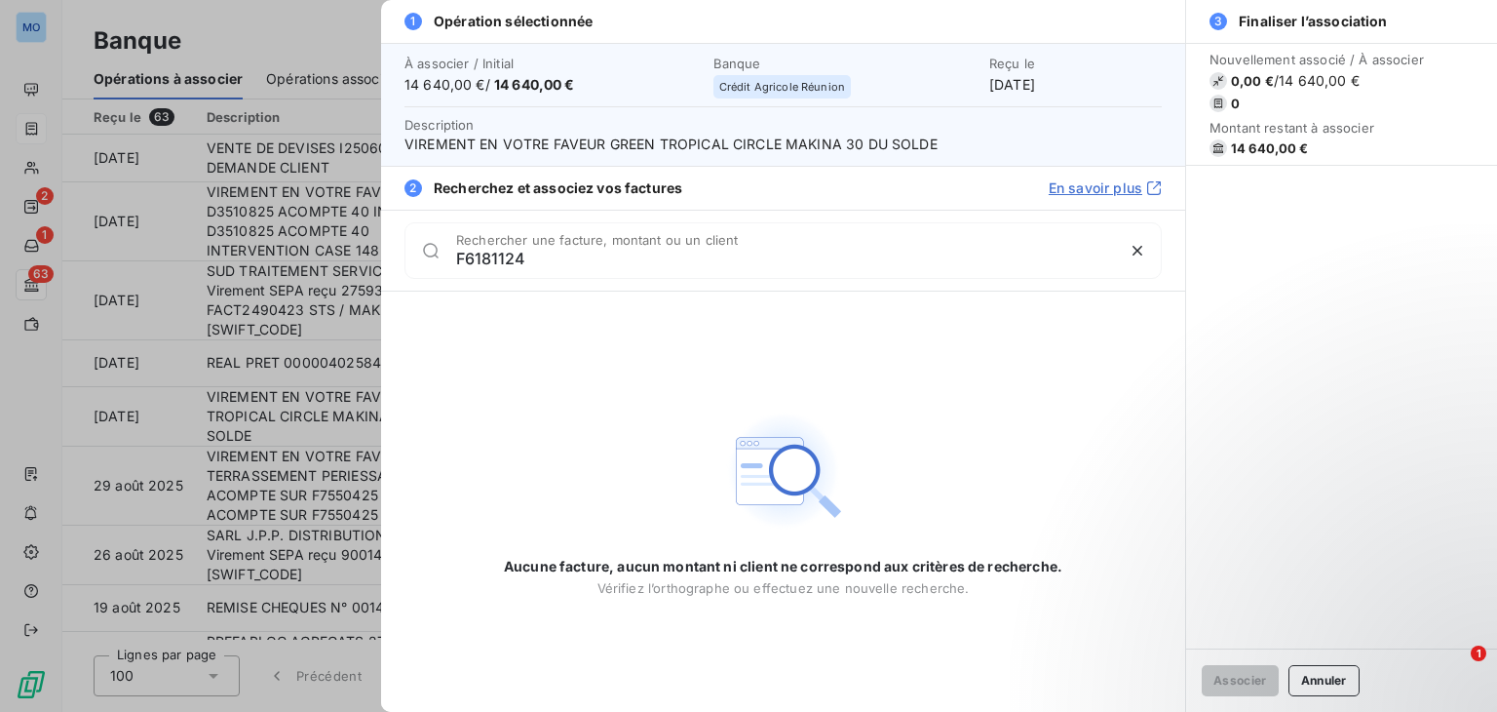
click at [460, 255] on input "F6181124" at bounding box center [785, 258] width 658 height 19
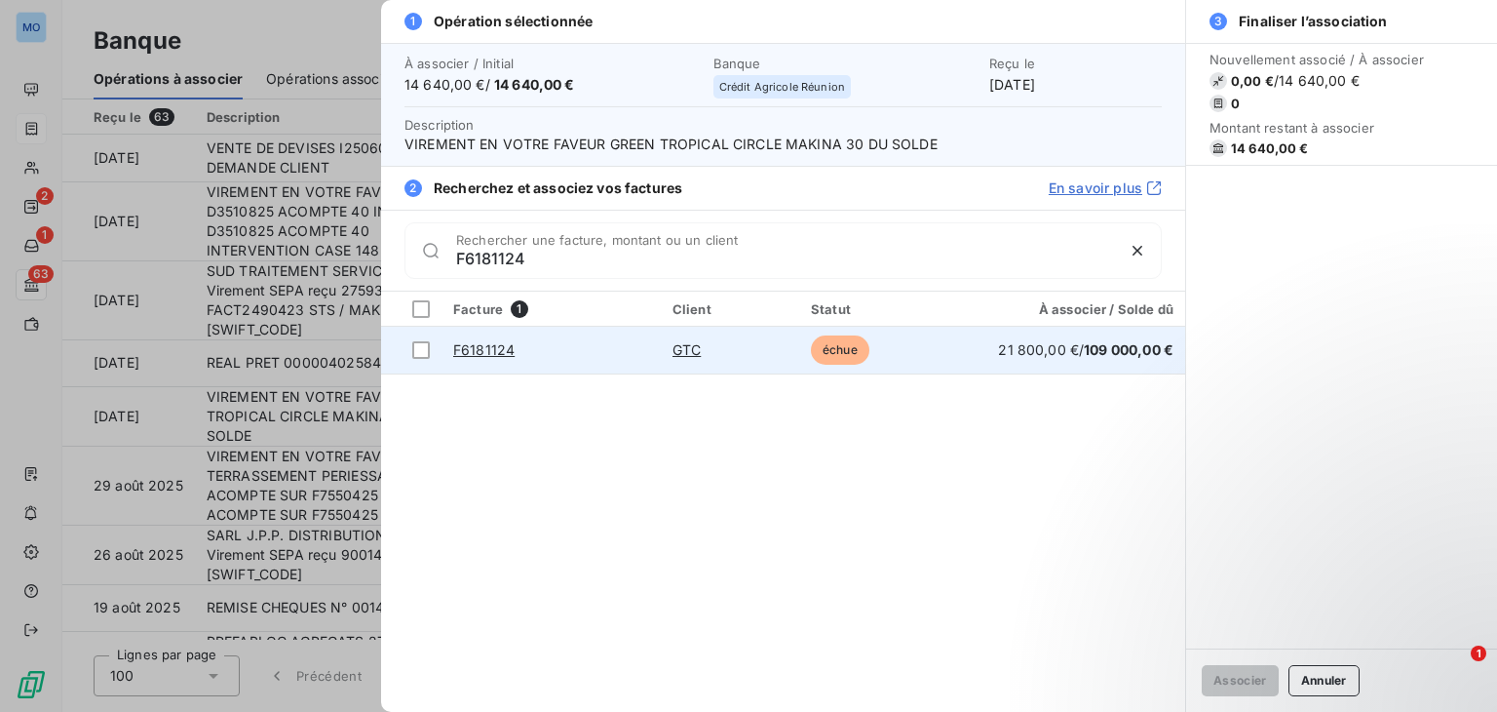
type input "F6181124"
click at [748, 360] on td "GTC" at bounding box center [730, 350] width 138 height 47
click at [436, 346] on td at bounding box center [411, 350] width 60 height 47
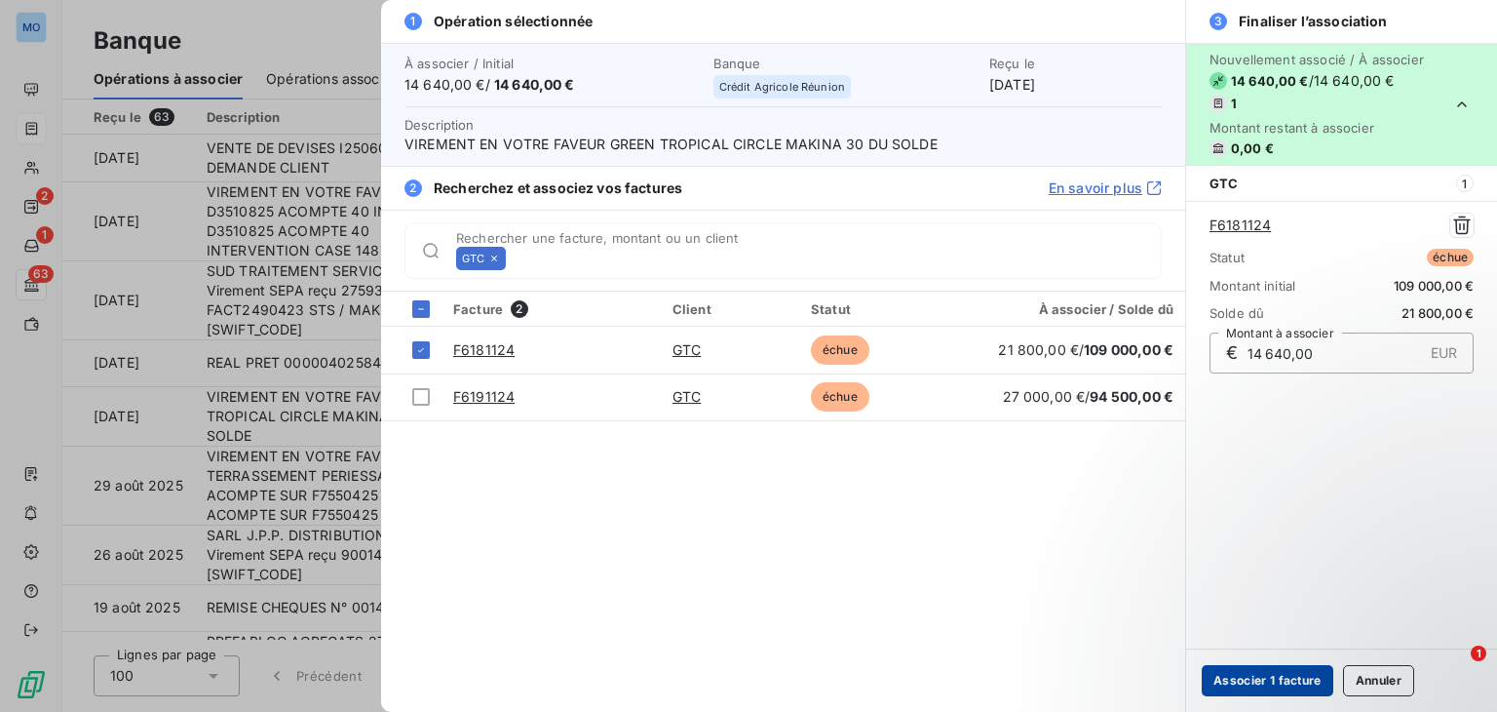
click at [1247, 679] on button "Associer 1 facture" at bounding box center [1268, 680] width 132 height 31
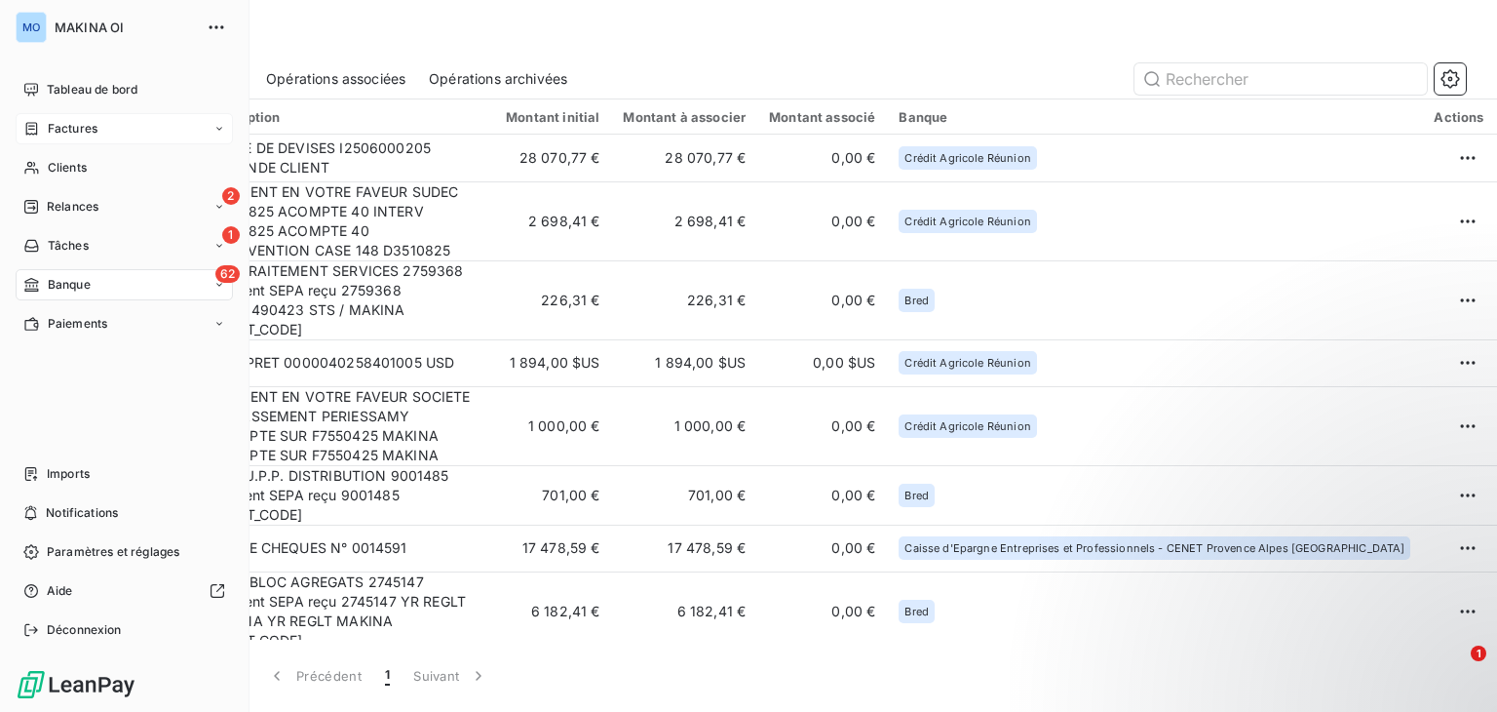
click at [93, 120] on span "Factures" at bounding box center [73, 129] width 50 height 18
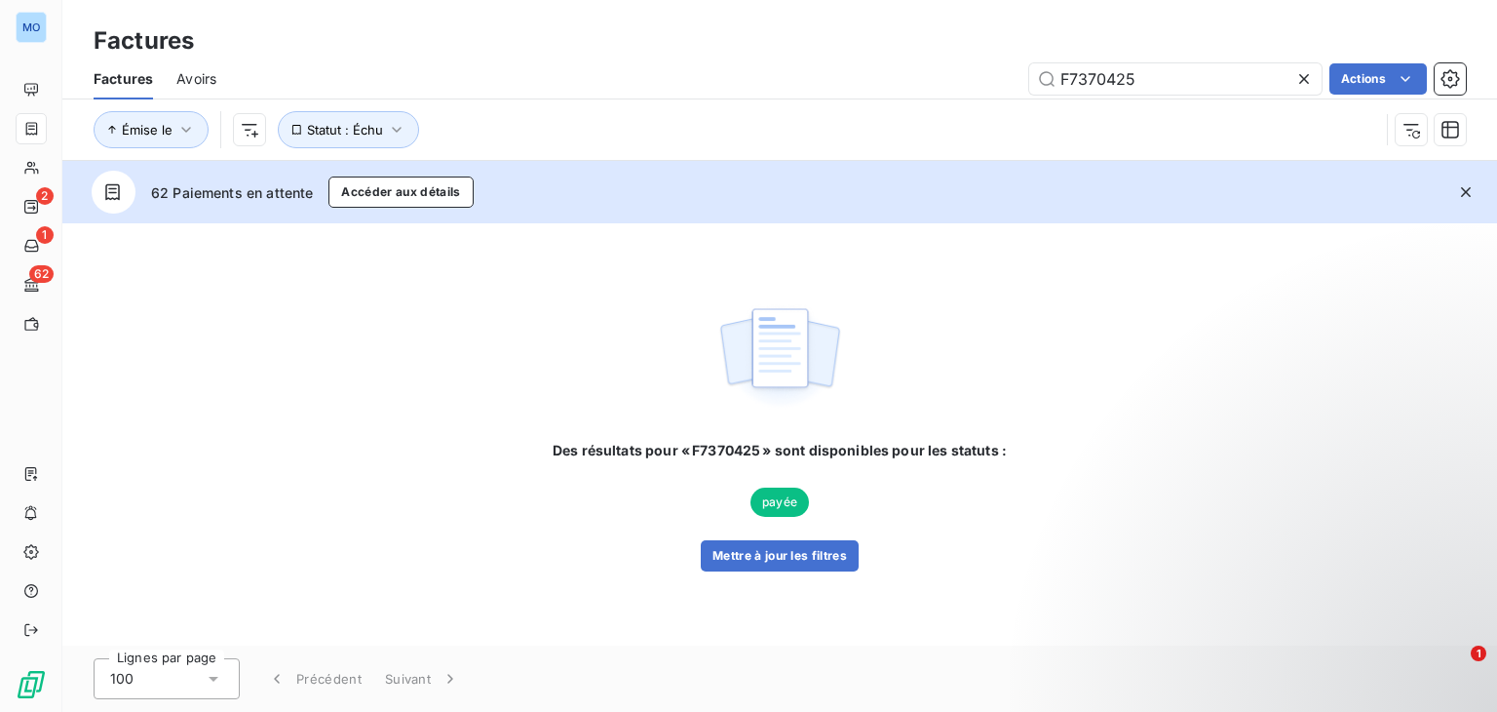
click at [1301, 74] on icon at bounding box center [1303, 78] width 19 height 19
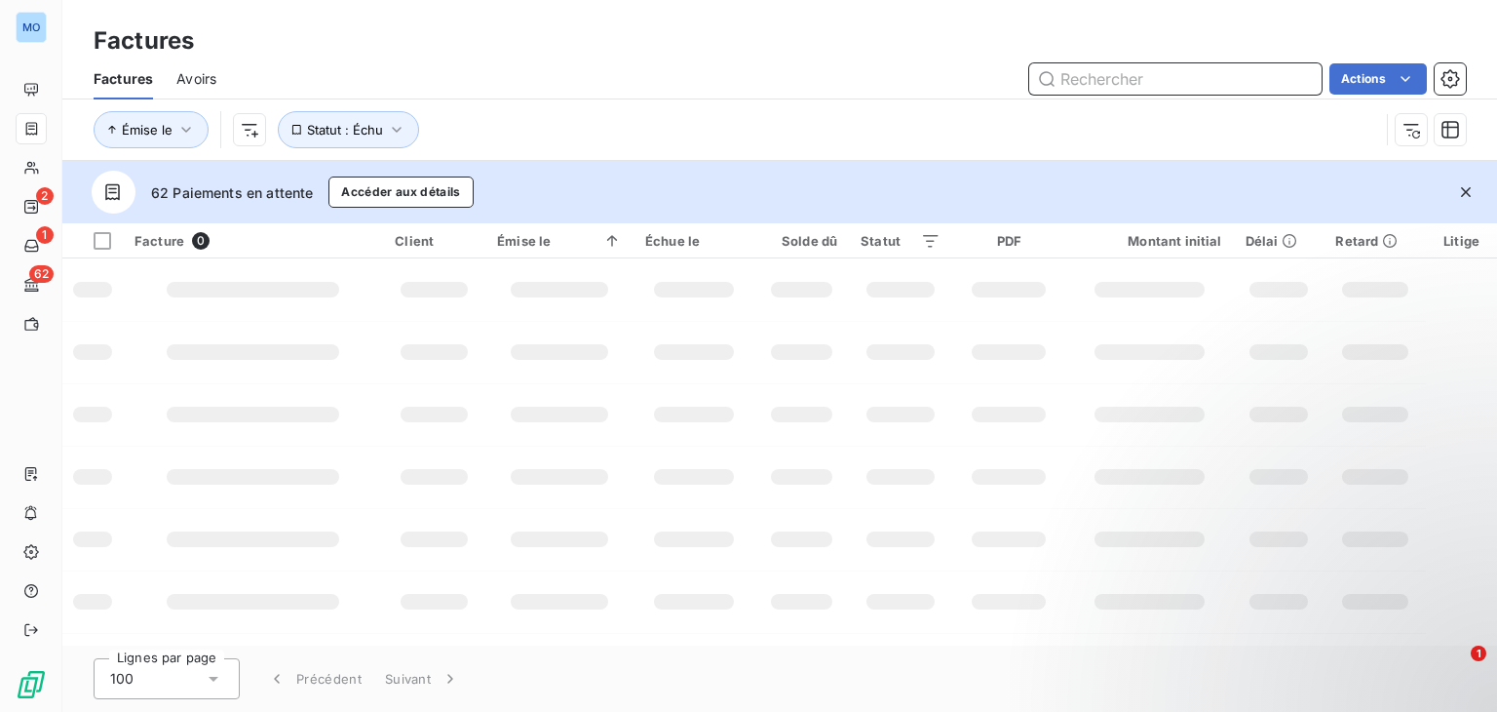
click at [1228, 75] on input "text" at bounding box center [1175, 78] width 292 height 31
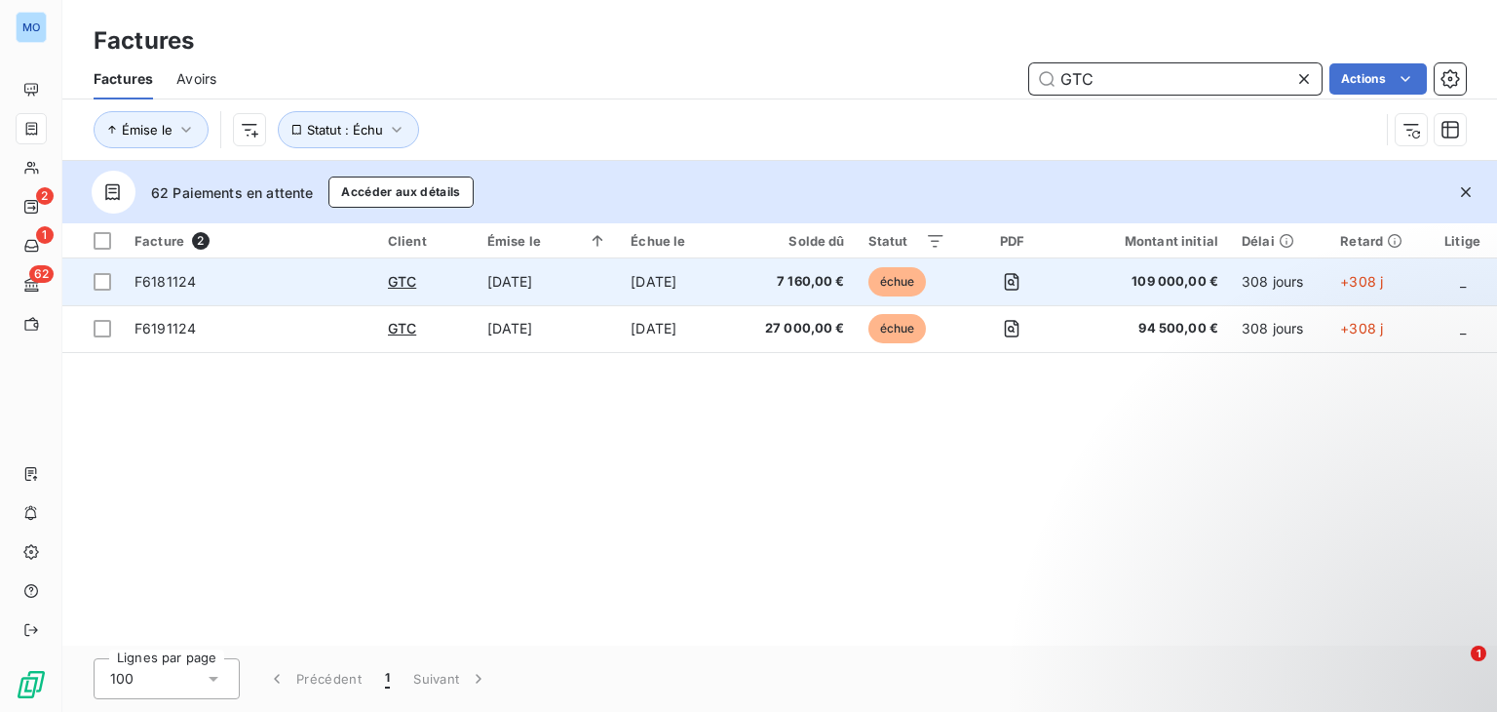
type input "GTC"
click at [728, 290] on td "[DATE]" at bounding box center [678, 281] width 118 height 47
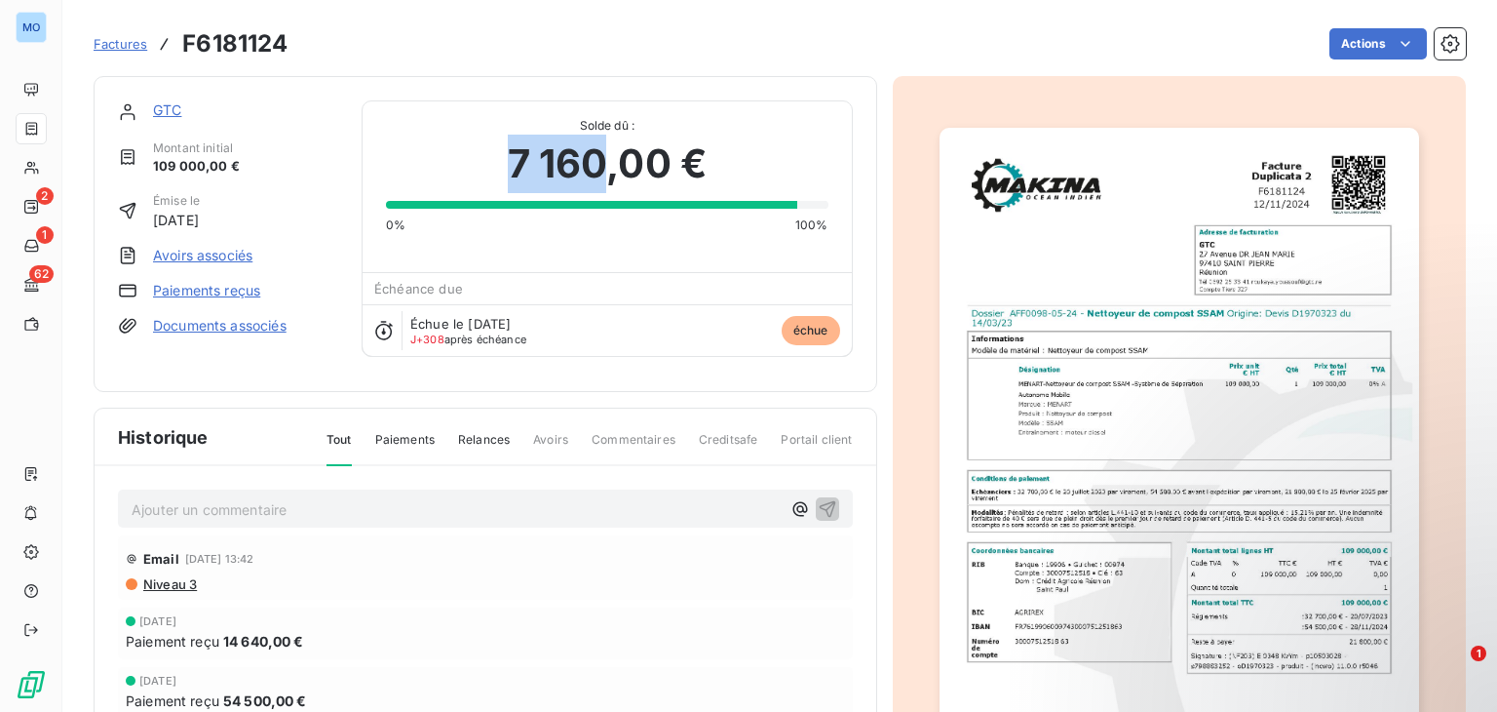
drag, startPoint x: 505, startPoint y: 154, endPoint x: 597, endPoint y: 163, distance: 93.0
click at [597, 163] on span "7 160,00 €" at bounding box center [608, 164] width 200 height 58
copy span "7 160"
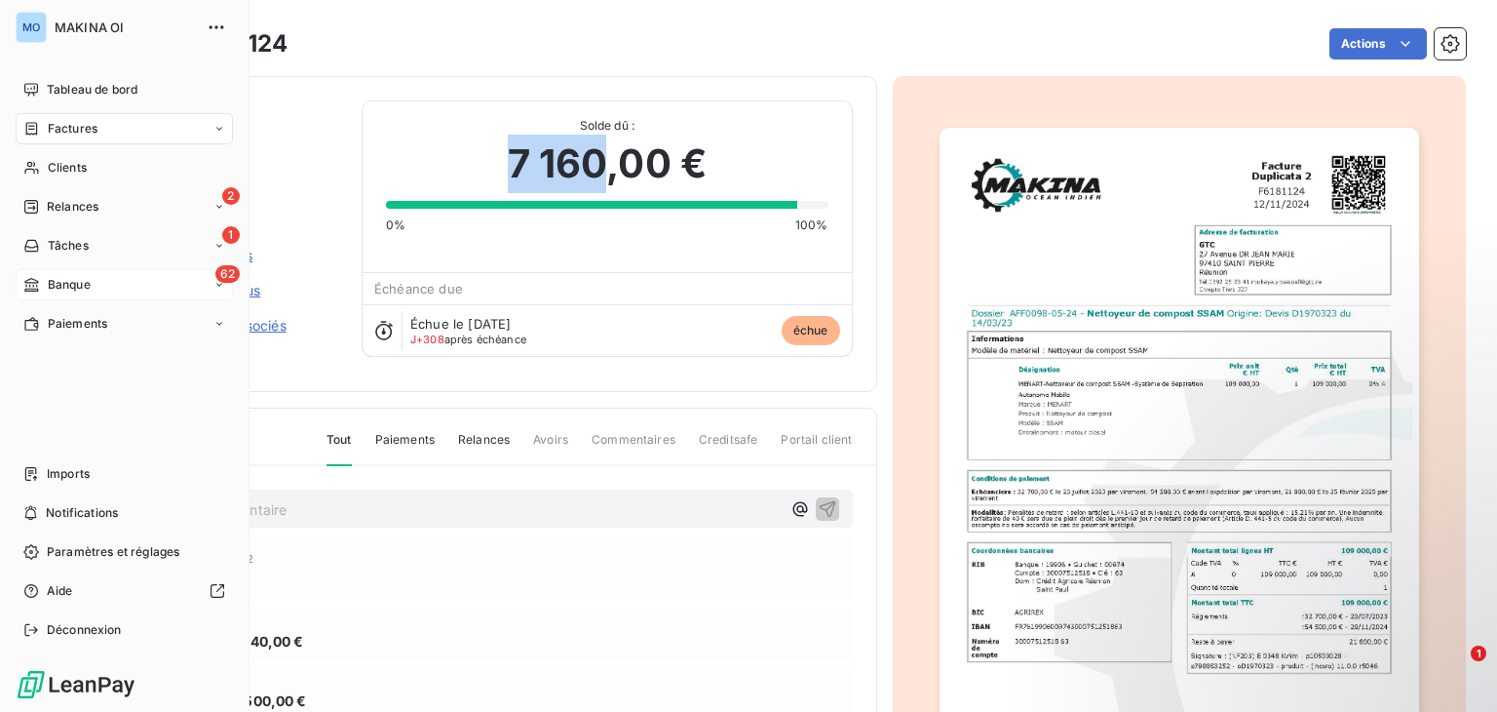
click at [74, 274] on div "62 Banque" at bounding box center [124, 284] width 217 height 31
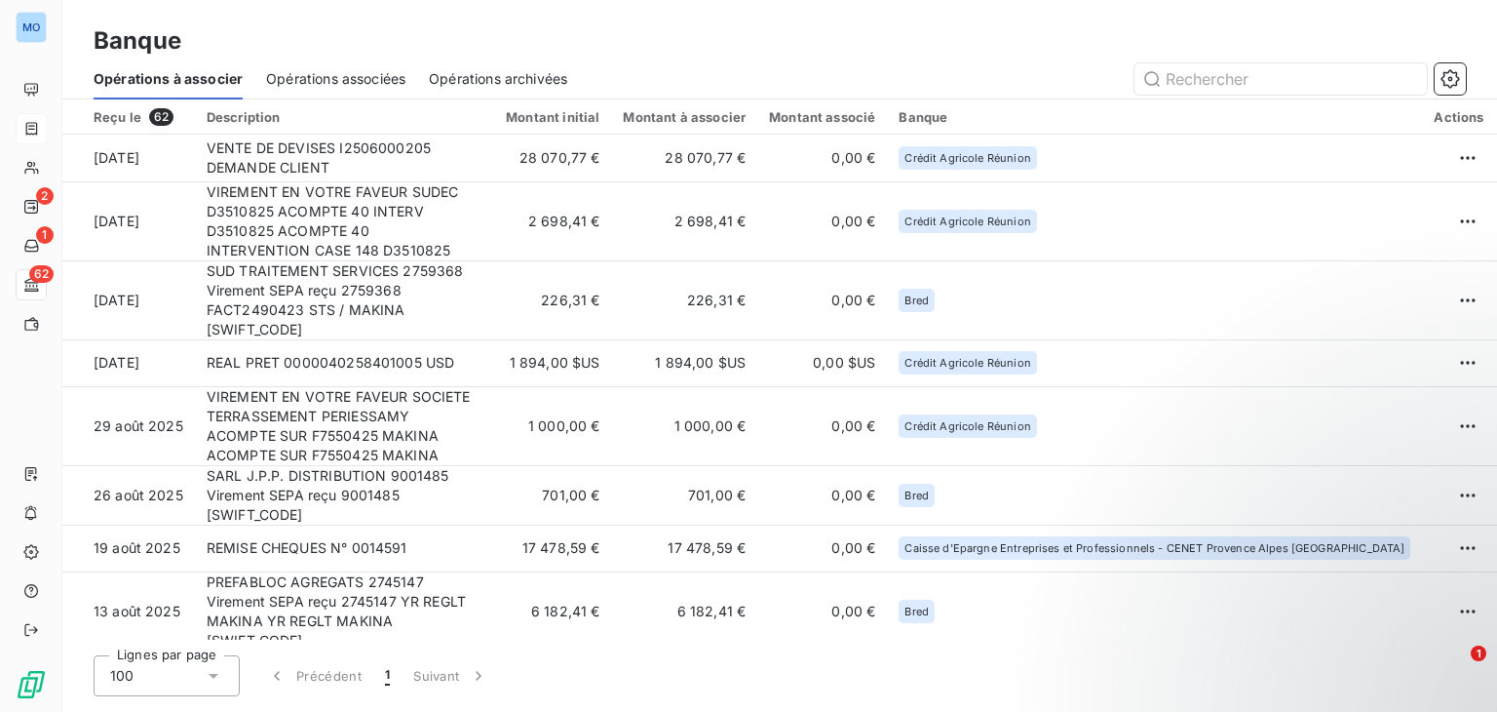
click at [379, 81] on span "Opérations associées" at bounding box center [335, 78] width 139 height 19
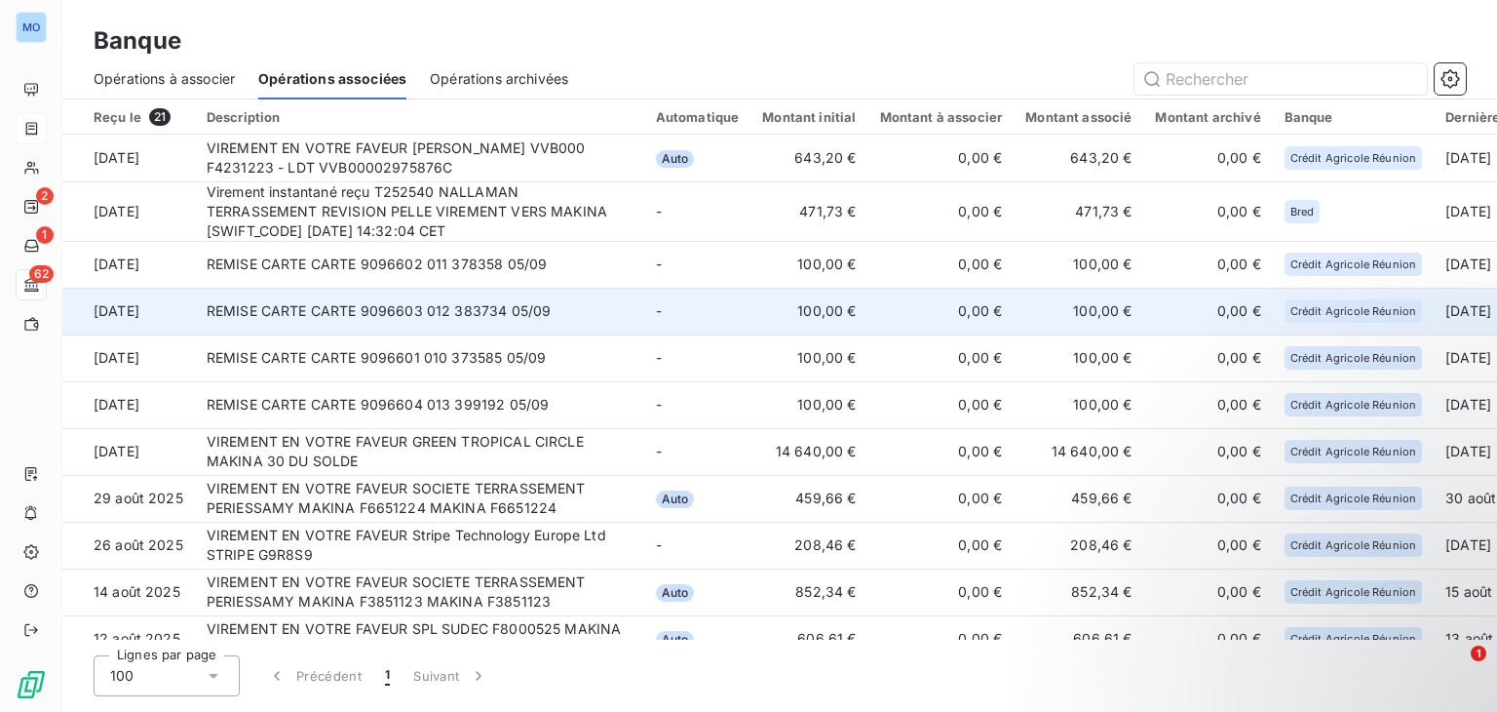
click at [912, 317] on td "0,00 €" at bounding box center [941, 311] width 146 height 47
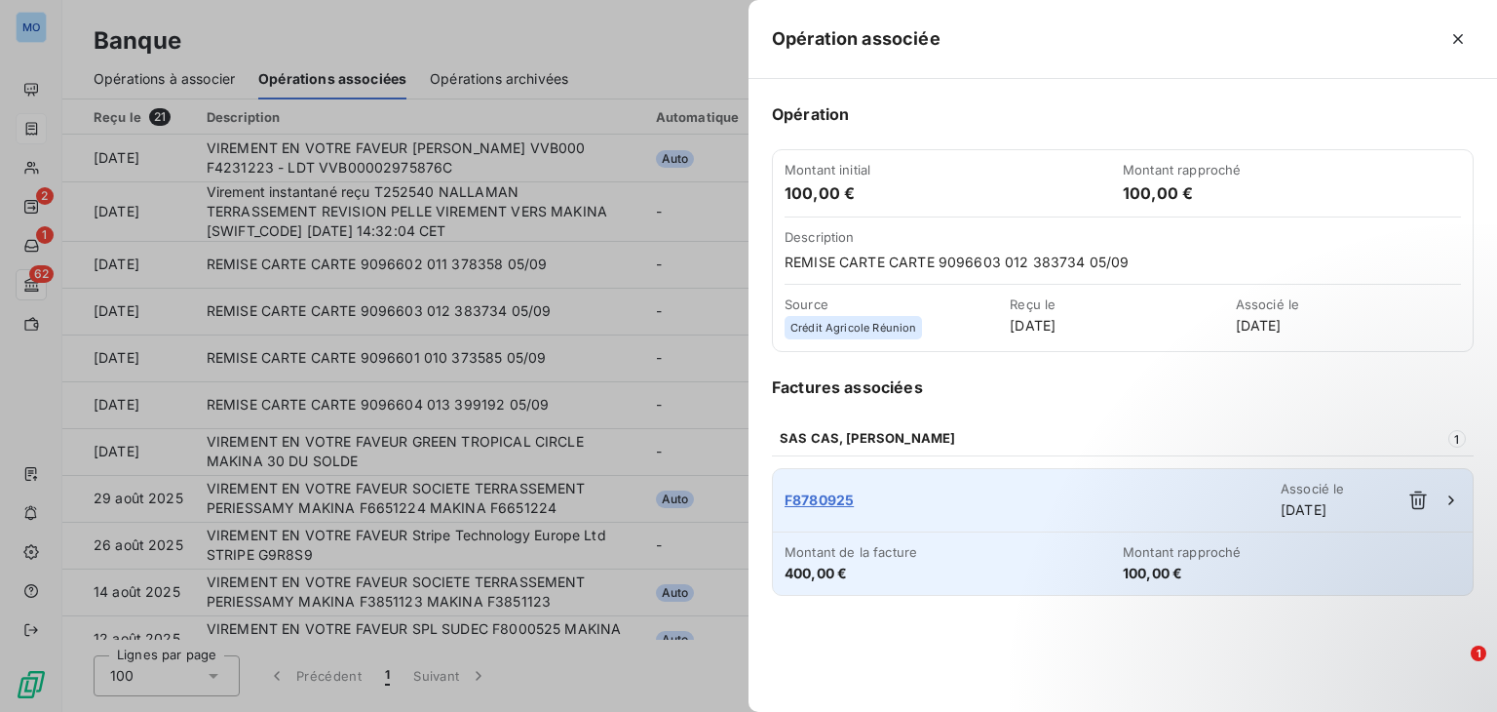
click at [809, 491] on span "F8780925" at bounding box center [1033, 499] width 496 height 19
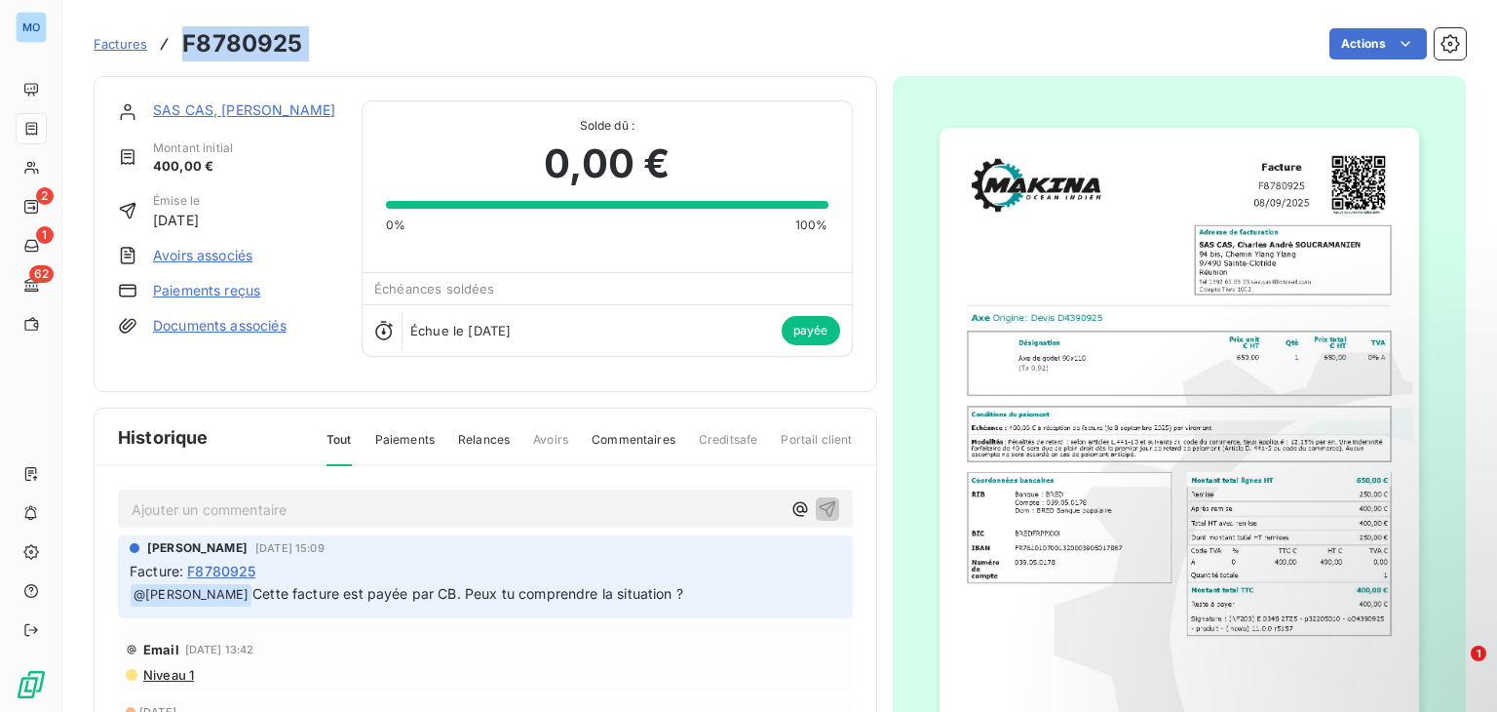
drag, startPoint x: 312, startPoint y: 46, endPoint x: 181, endPoint y: 37, distance: 130.9
click at [181, 37] on div "Factures F8780925 Actions" at bounding box center [780, 43] width 1372 height 41
copy section "F8780925 Actions"
